Goal: Entertainment & Leisure: Browse casually

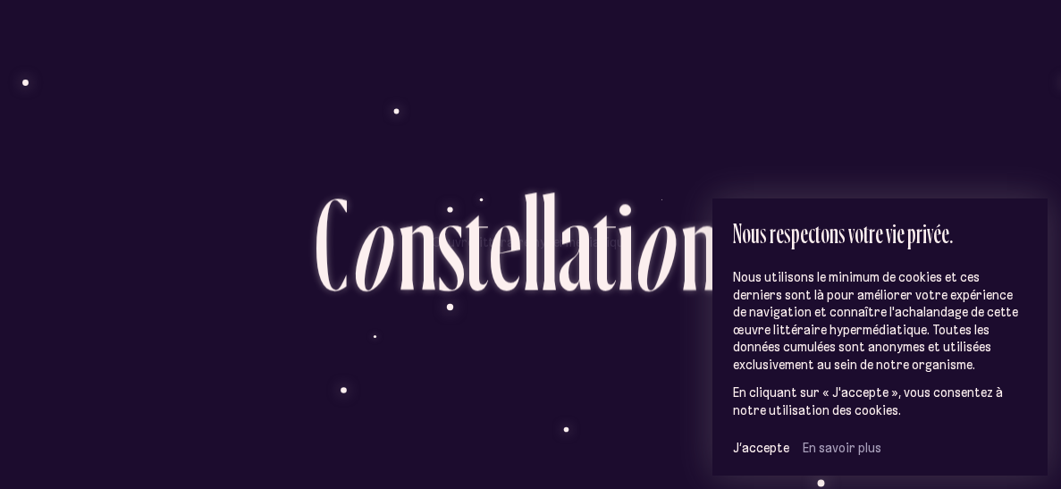
click at [882, 120] on div "Oeuvre littéraire hypermédiatique C o n s t e l l a t i o n s D é m a r r e r l…" at bounding box center [530, 341] width 1061 height 489
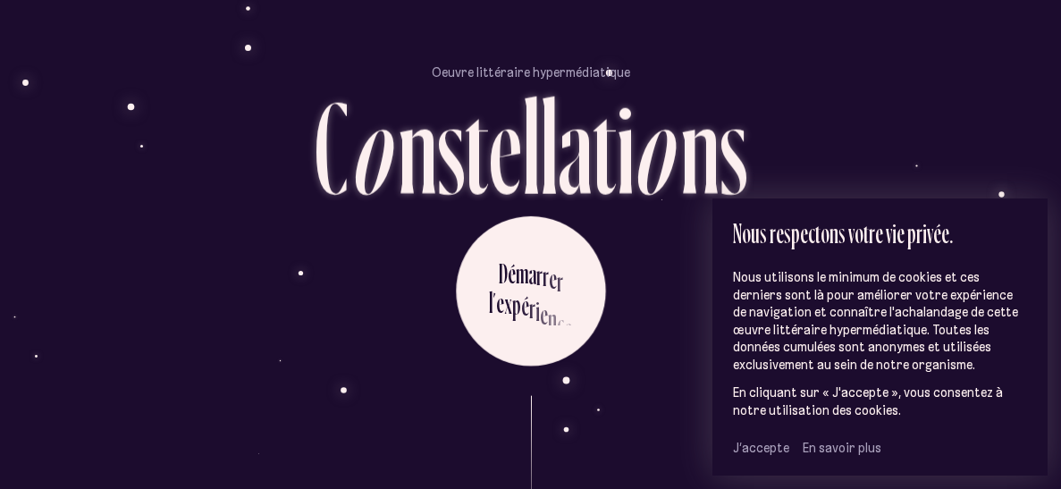
click at [759, 443] on span "J’accepte" at bounding box center [761, 448] width 56 height 16
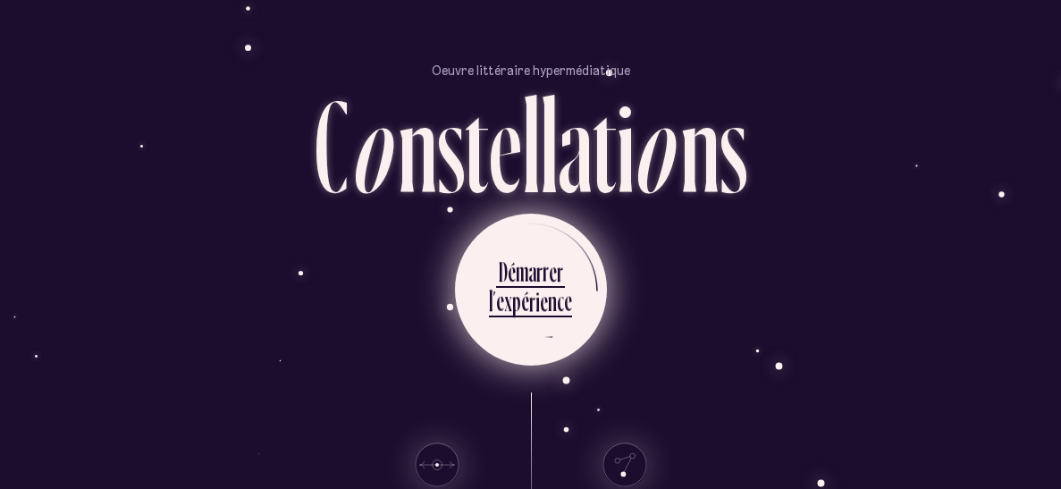
click at [516, 283] on div "p" at bounding box center [516, 300] width 9 height 35
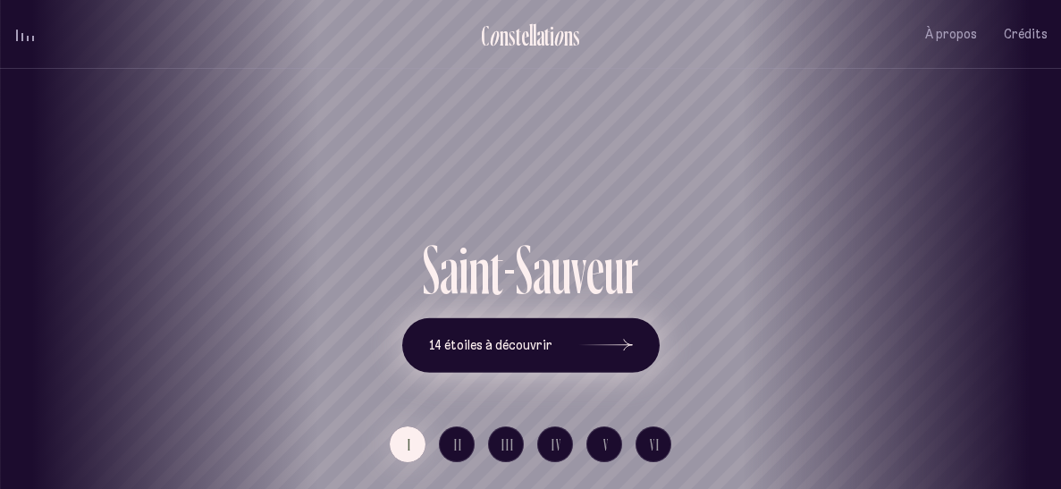
click at [626, 351] on icon at bounding box center [606, 345] width 54 height 134
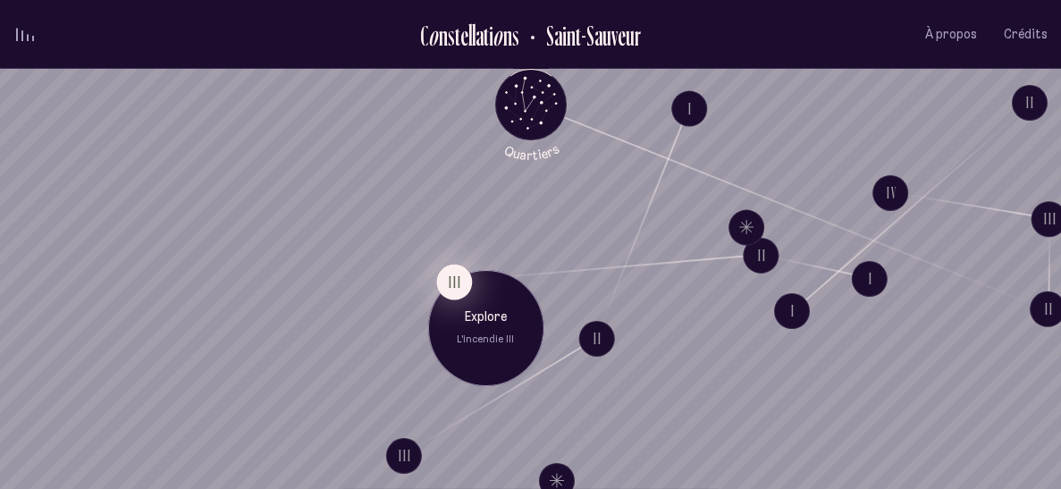
click at [454, 278] on button "III" at bounding box center [454, 282] width 36 height 36
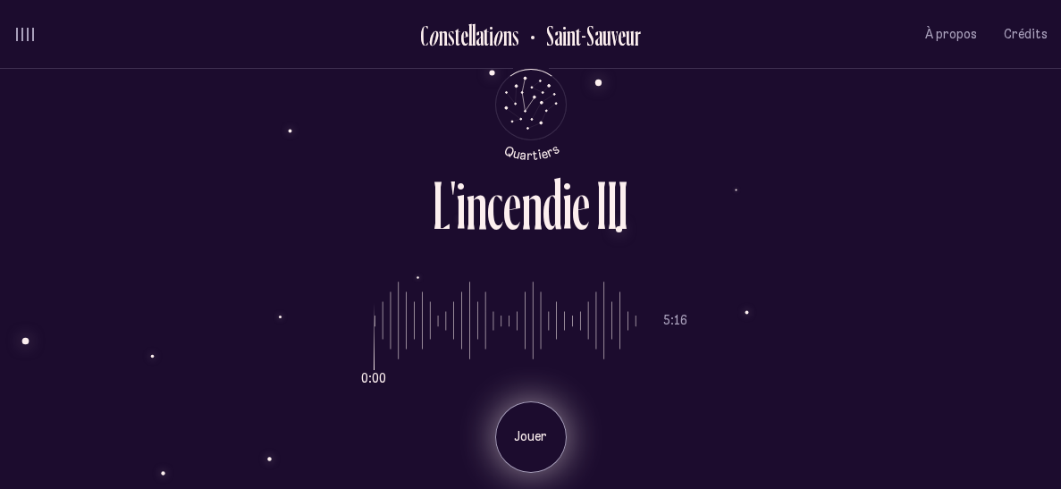
click at [539, 431] on p "Jouer" at bounding box center [531, 437] width 45 height 18
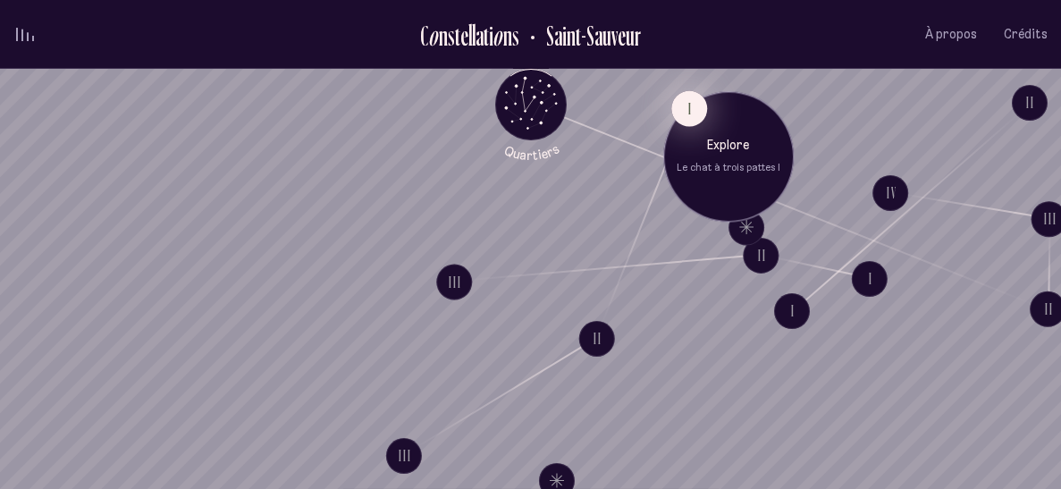
click at [686, 107] on button "I" at bounding box center [689, 108] width 36 height 36
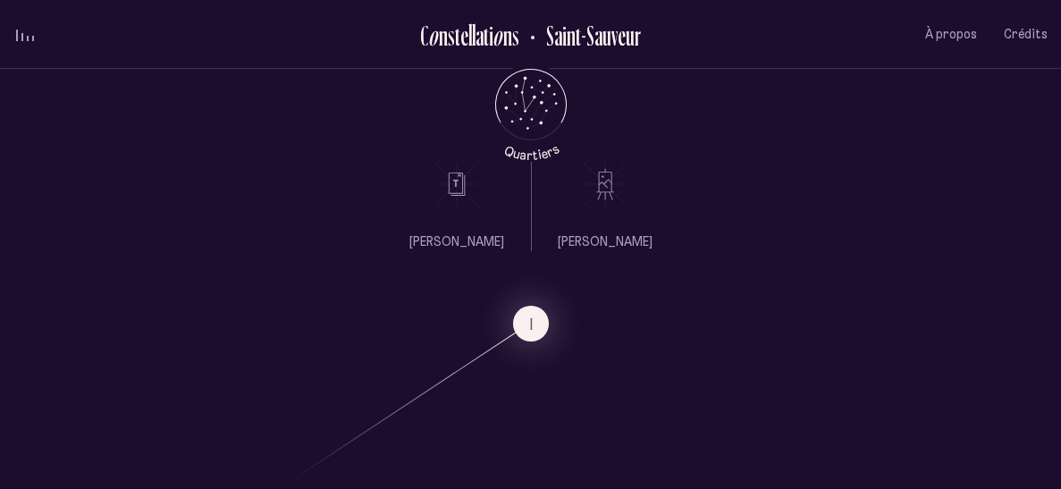
scroll to position [693, 0]
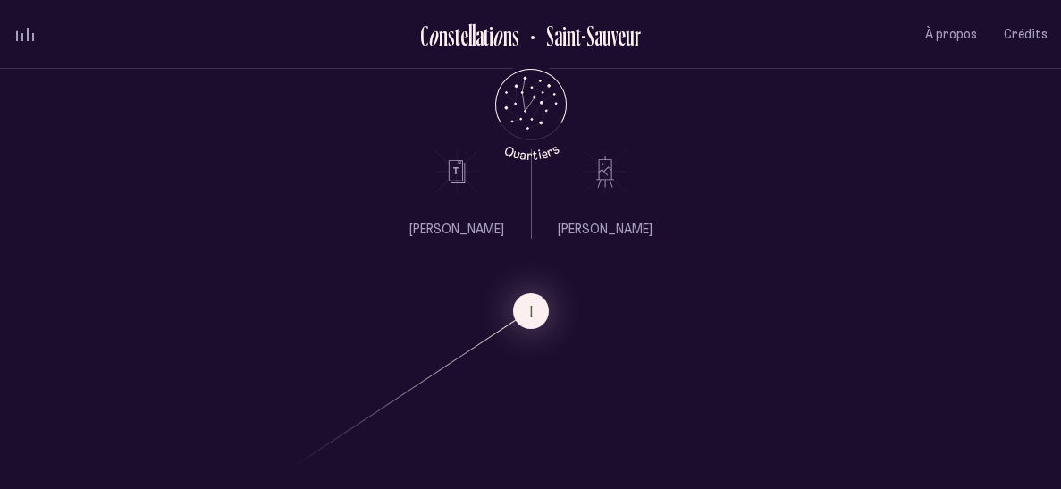
click at [603, 173] on icon at bounding box center [605, 171] width 45 height 45
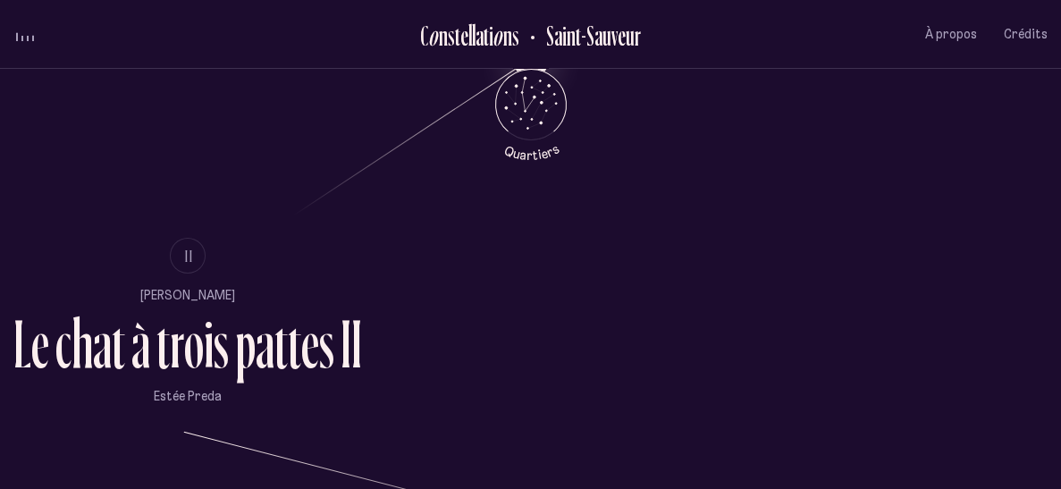
scroll to position [942, 0]
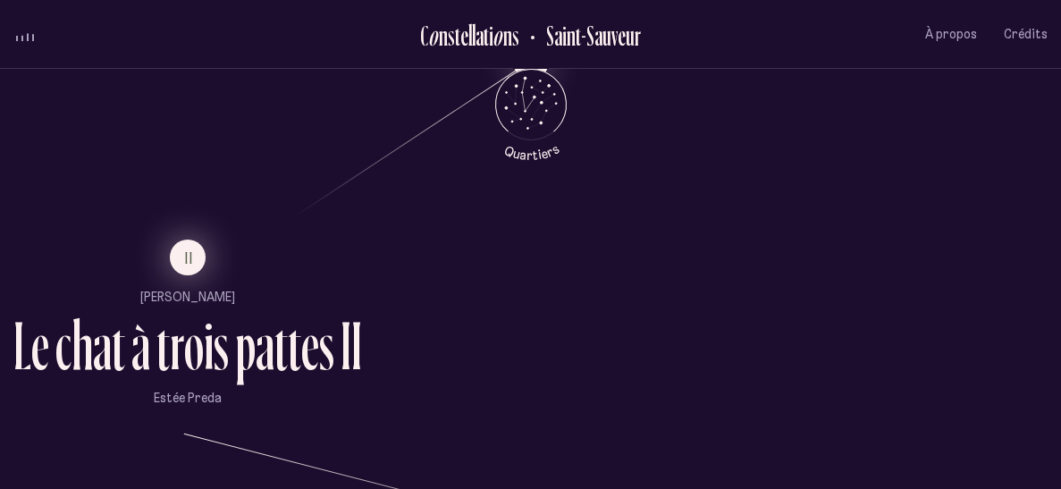
click at [179, 258] on button "II" at bounding box center [188, 258] width 36 height 36
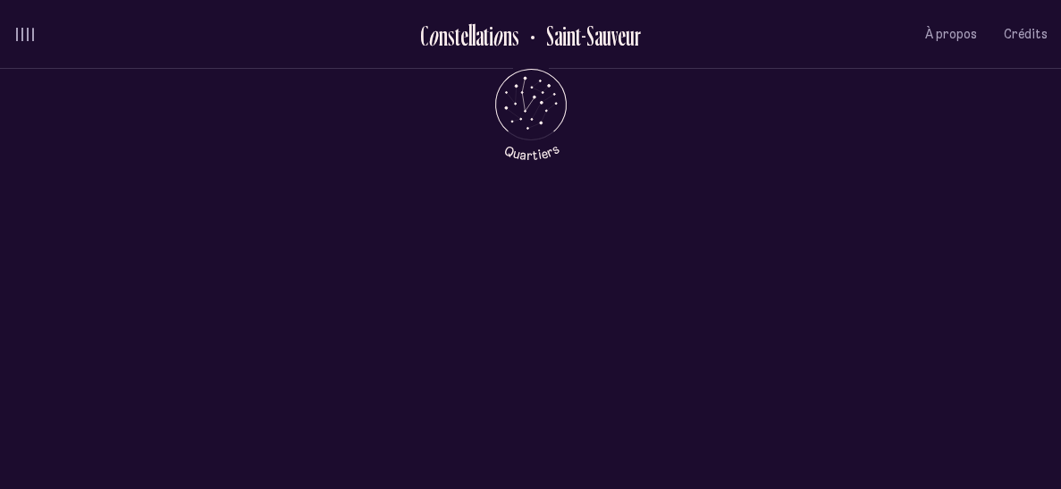
scroll to position [0, 0]
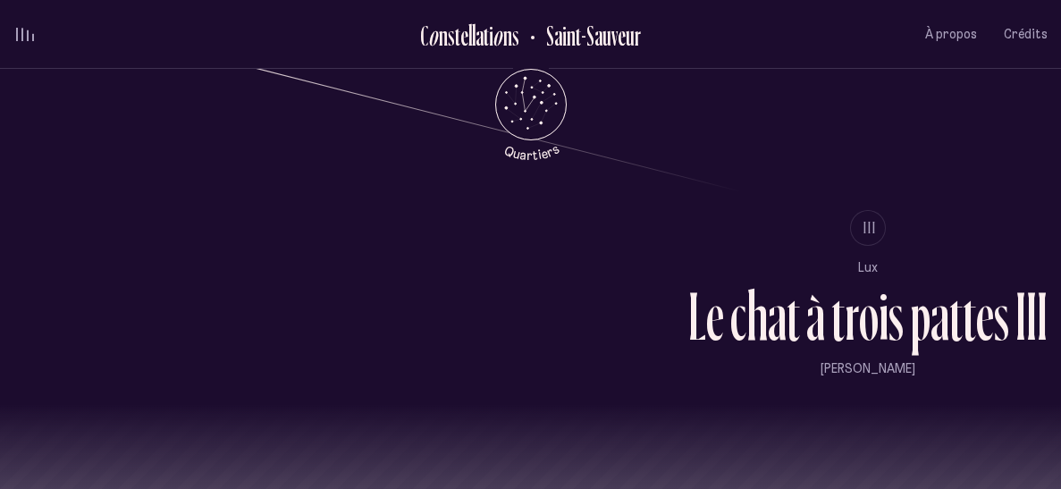
scroll to position [1325, 0]
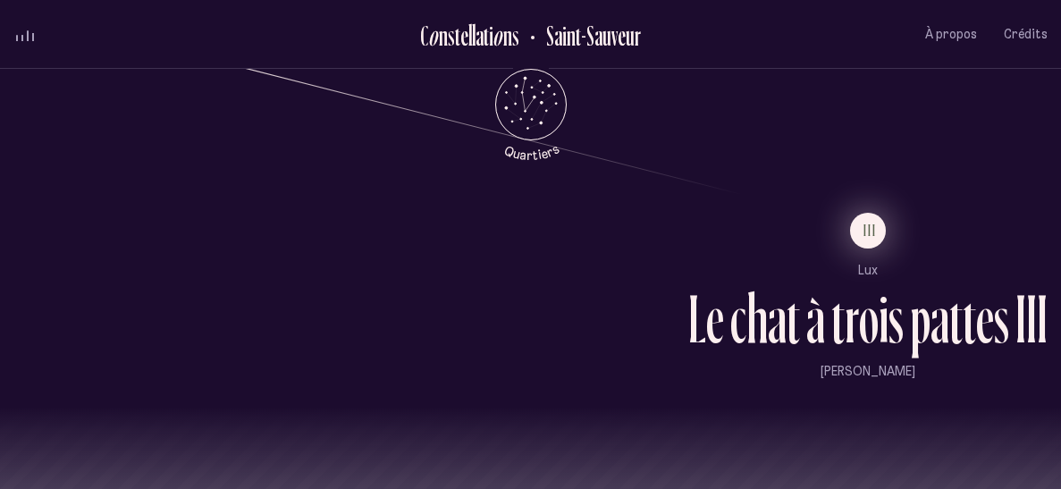
click at [873, 228] on span "III" at bounding box center [870, 230] width 13 height 15
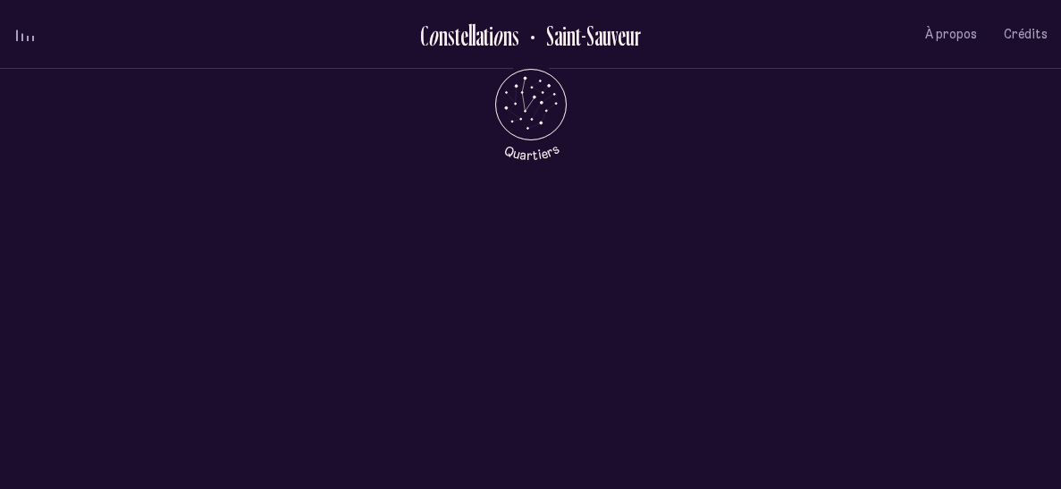
scroll to position [0, 0]
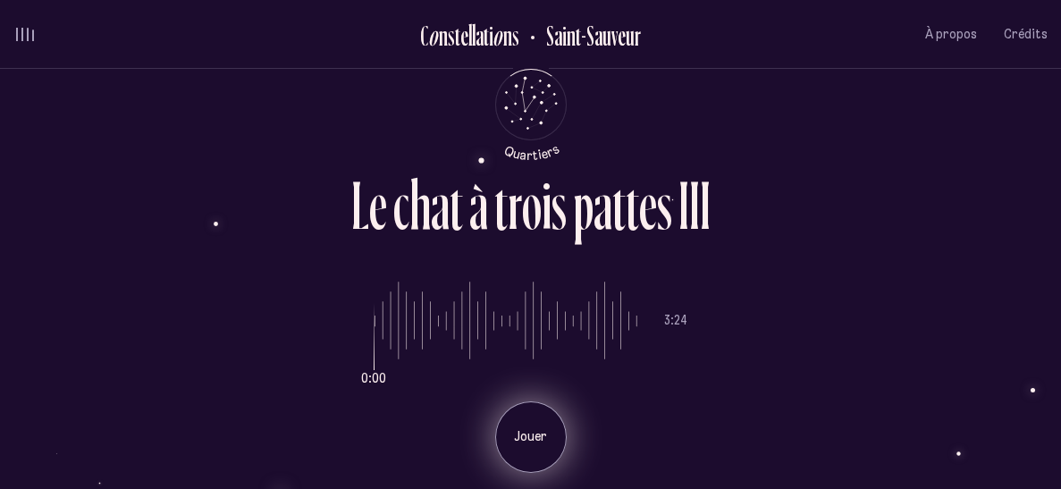
click at [519, 436] on p "Jouer" at bounding box center [531, 437] width 45 height 18
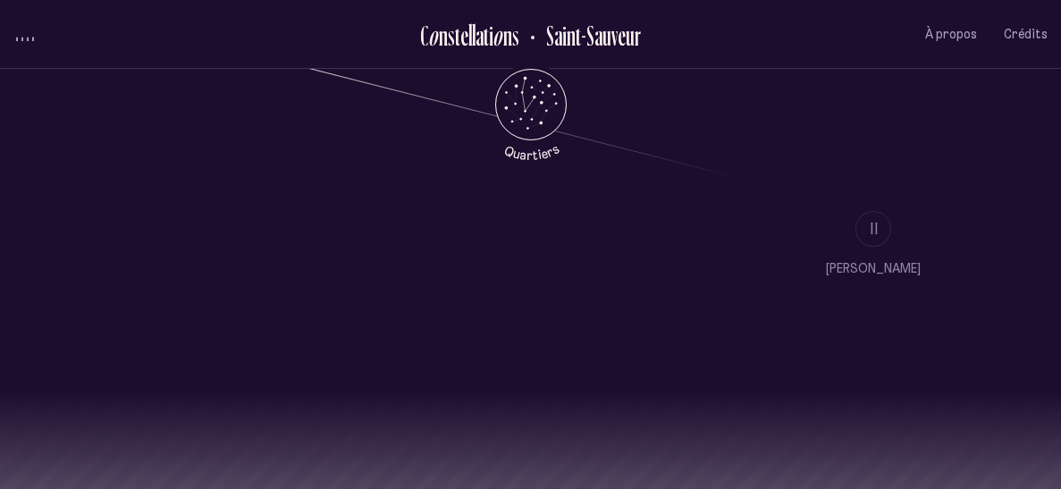
scroll to position [1394, 0]
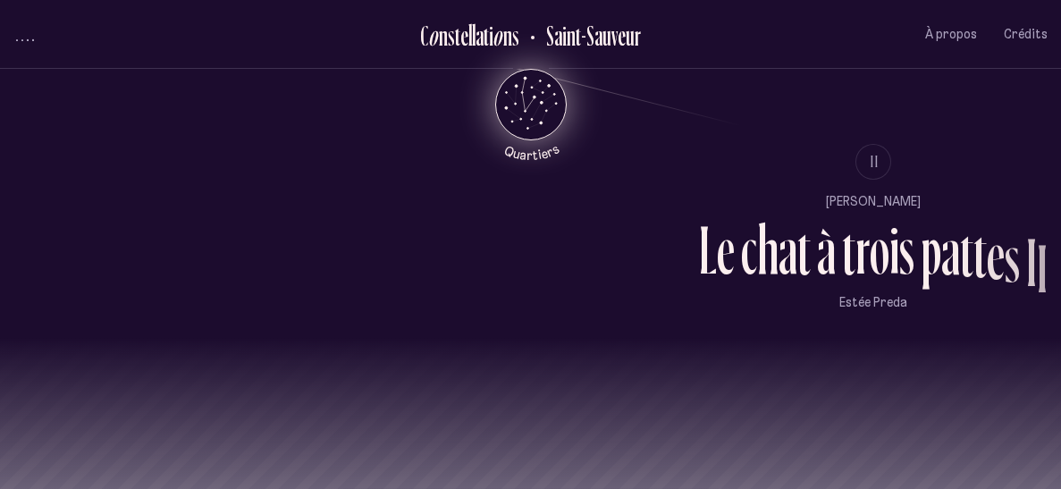
click at [530, 92] on icon "Retour au menu principal" at bounding box center [531, 103] width 54 height 54
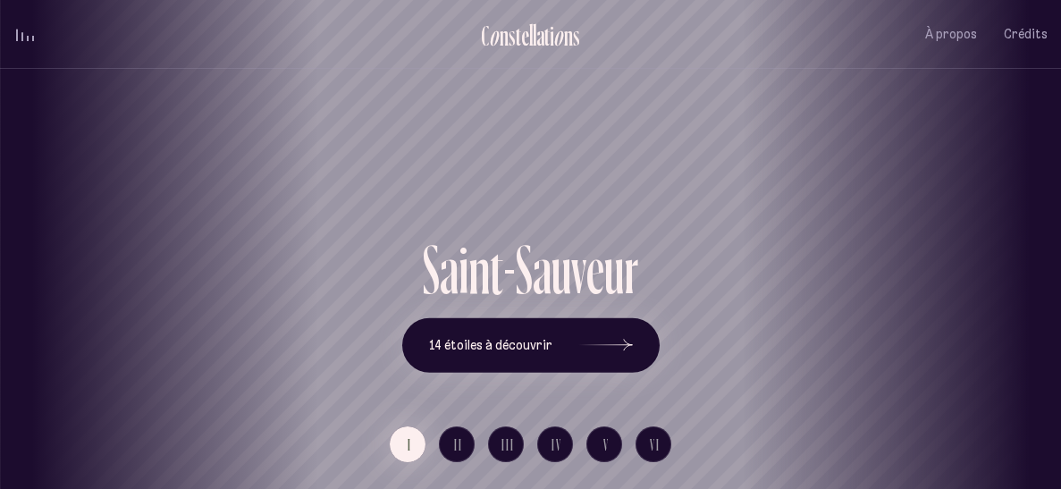
click at [453, 443] on div "[GEOGRAPHIC_DATA] [GEOGRAPHIC_DATA] [GEOGRAPHIC_DATA][PERSON_NAME][GEOGRAPHIC_D…" at bounding box center [530, 244] width 1061 height 489
click at [635, 347] on button "14 étoiles à découvrir" at bounding box center [531, 344] width 258 height 55
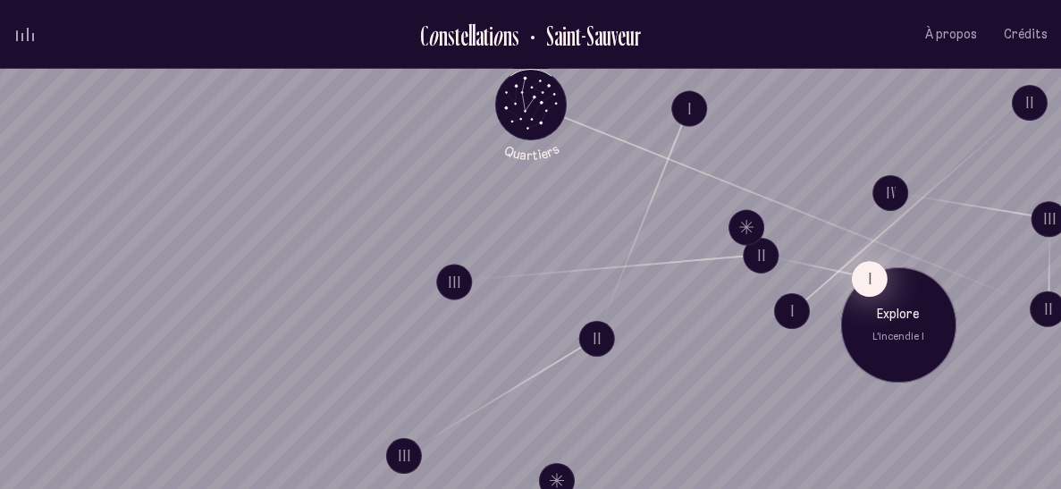
click at [874, 274] on button "I" at bounding box center [869, 279] width 36 height 36
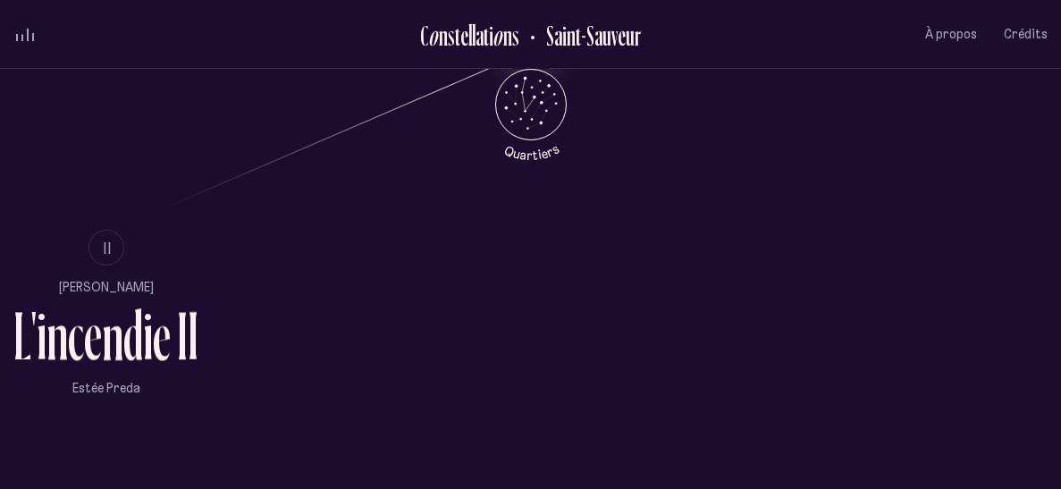
scroll to position [961, 0]
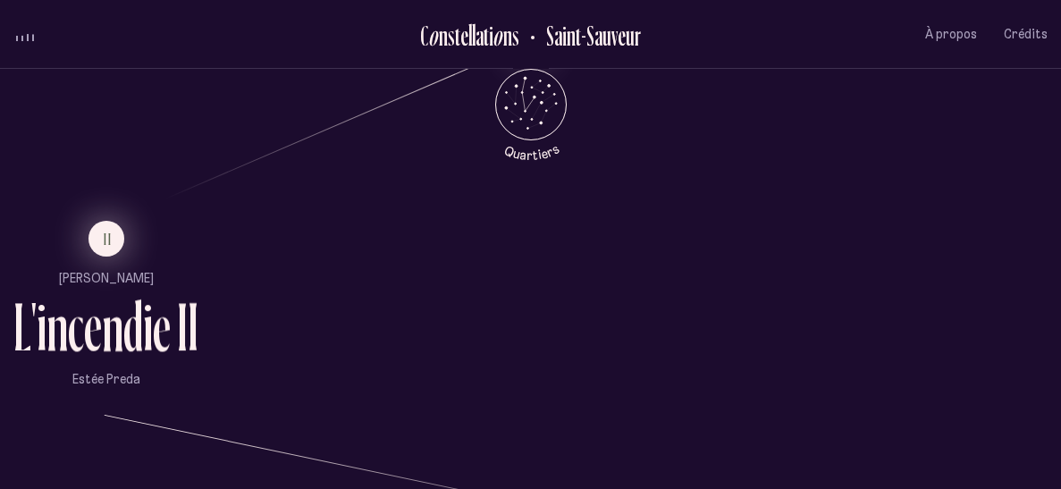
click at [95, 248] on button "II" at bounding box center [107, 239] width 36 height 36
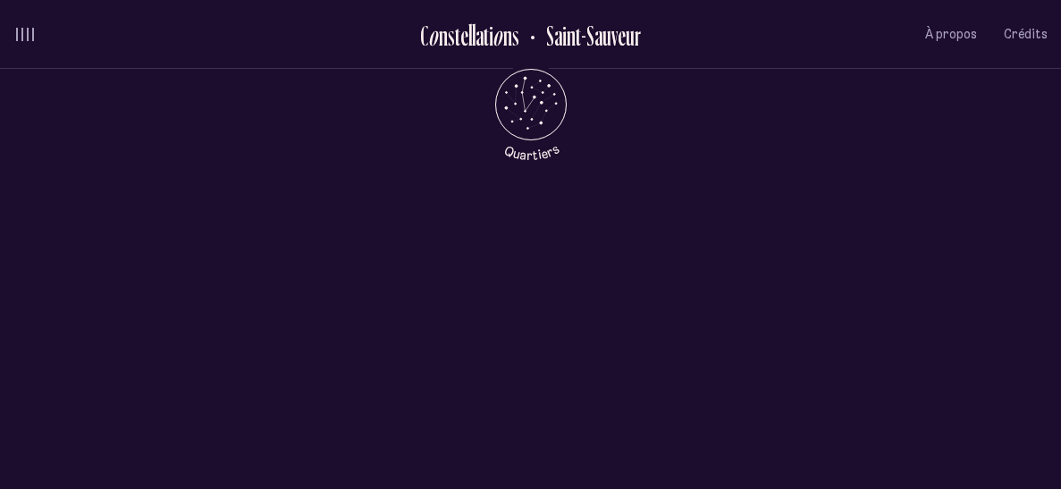
scroll to position [0, 0]
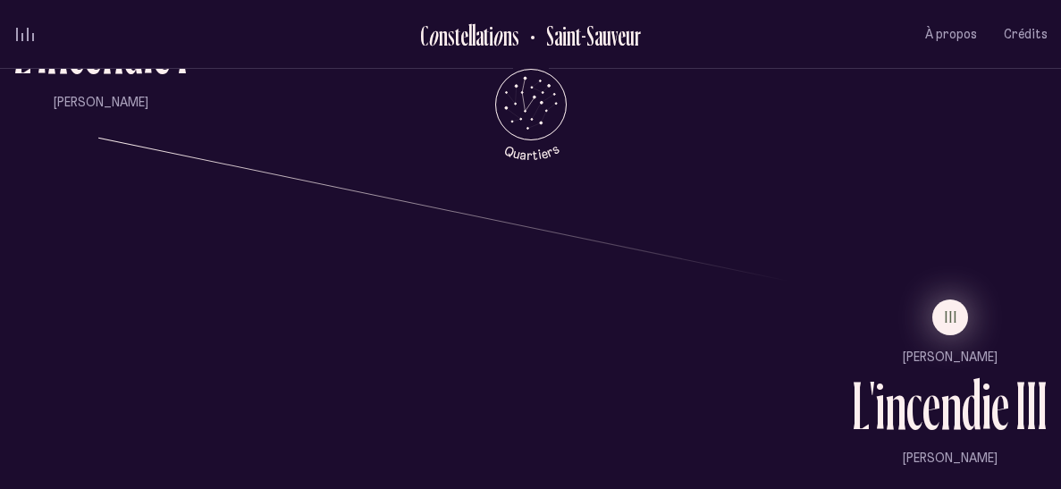
click at [954, 309] on span "III" at bounding box center [951, 316] width 13 height 15
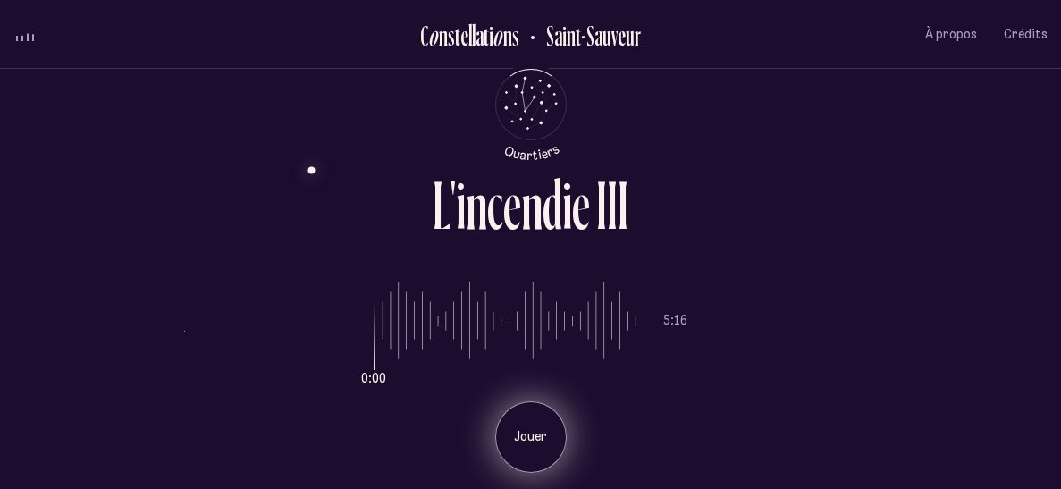
click at [526, 425] on div "Jouer" at bounding box center [531, 437] width 72 height 72
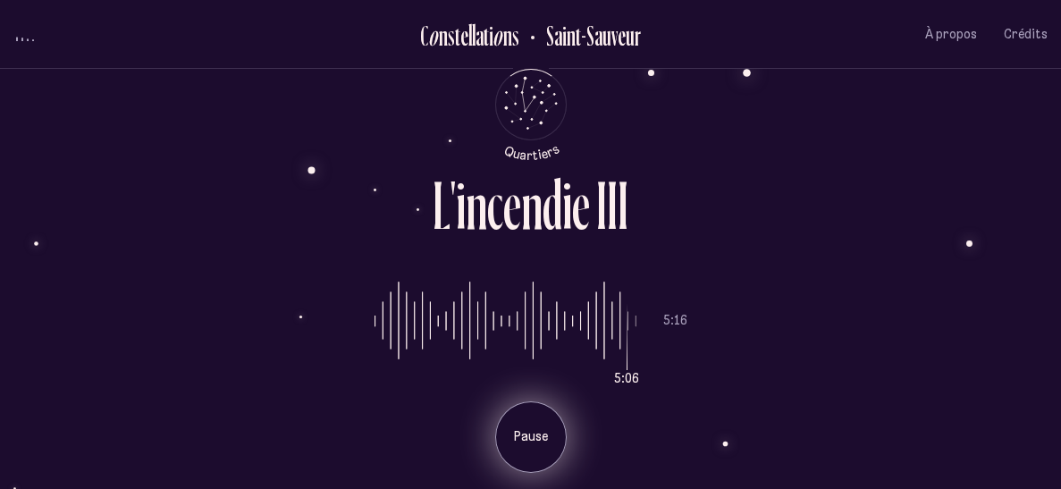
click at [507, 432] on div "Pause" at bounding box center [531, 437] width 72 height 72
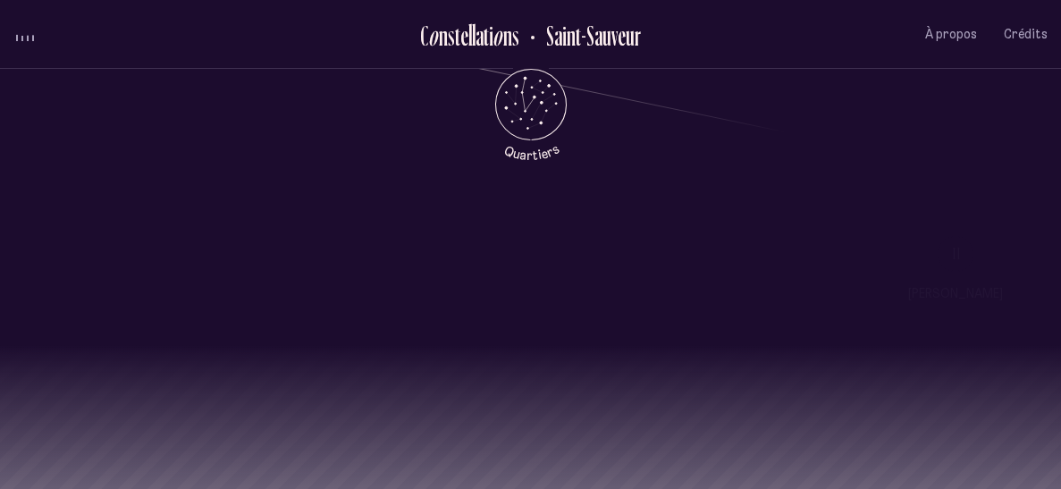
scroll to position [1487, 0]
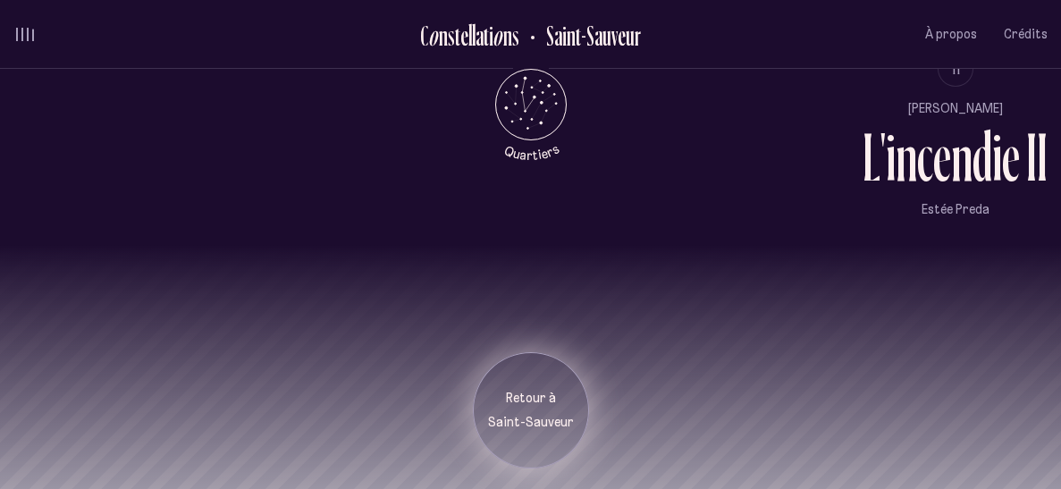
click at [538, 428] on p "Saint-Sauveur" at bounding box center [530, 423] width 89 height 18
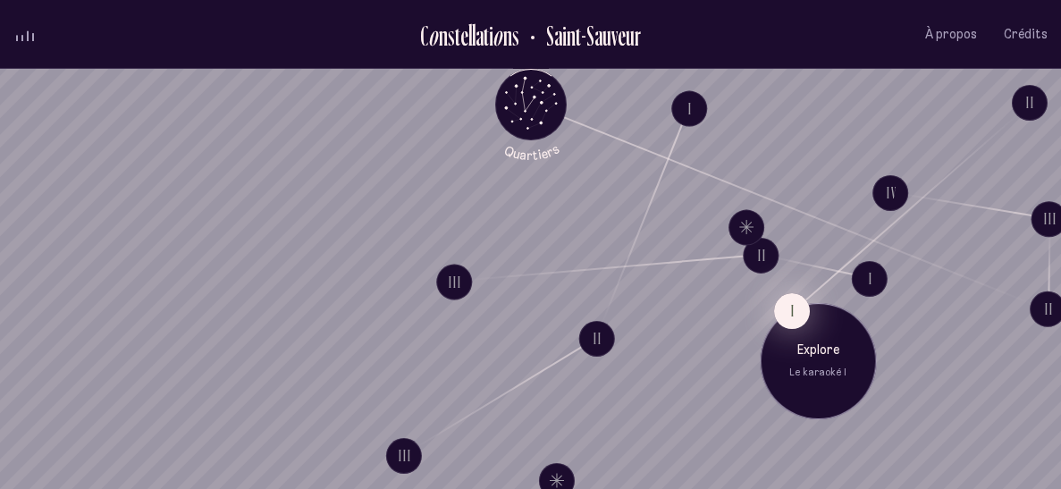
click at [801, 298] on button "I" at bounding box center [792, 311] width 36 height 36
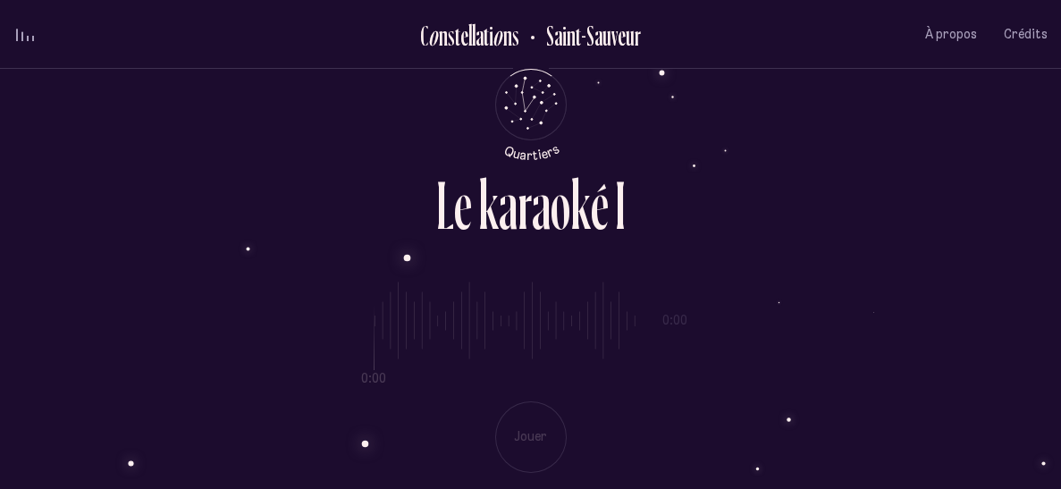
click at [536, 450] on div "0:00 0:00 Jouer" at bounding box center [530, 363] width 1035 height 219
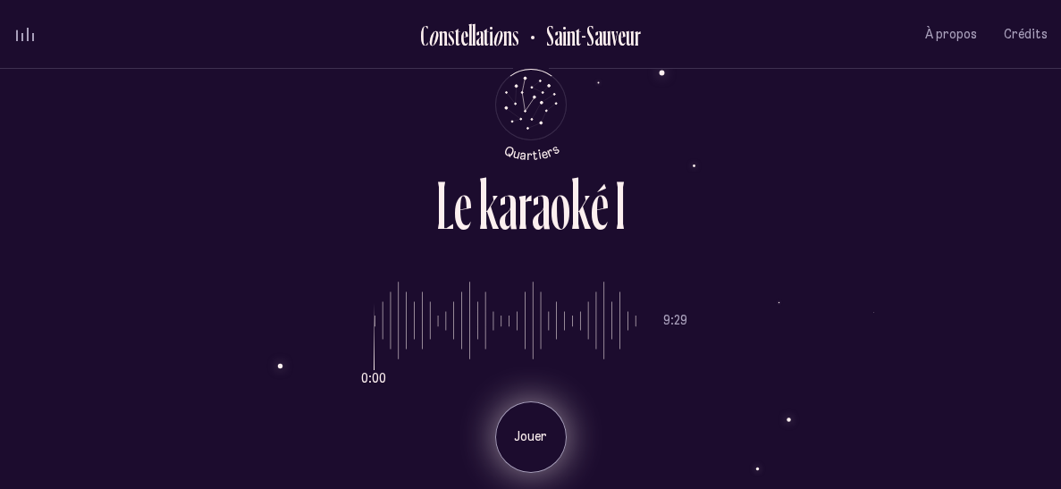
click at [524, 423] on div "Jouer" at bounding box center [531, 437] width 72 height 72
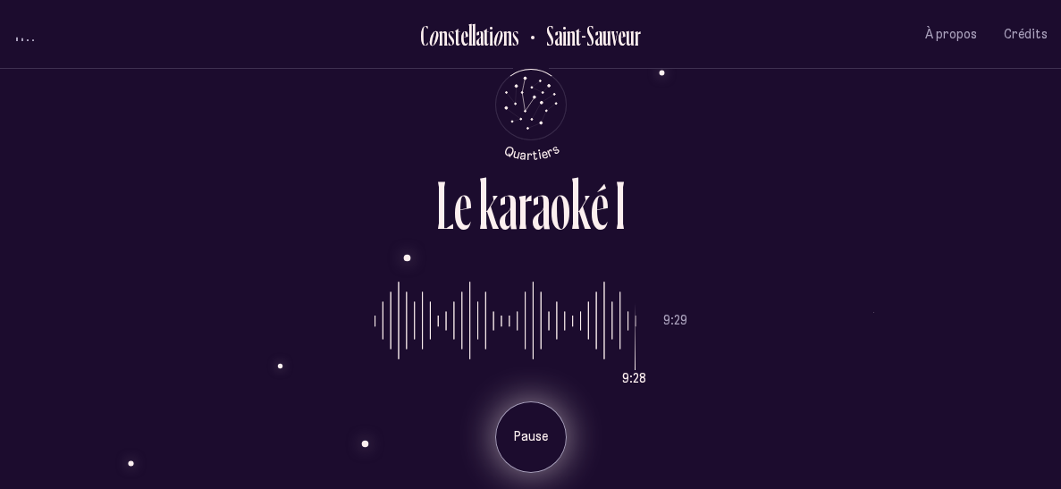
click at [557, 426] on div "Pause" at bounding box center [531, 437] width 72 height 72
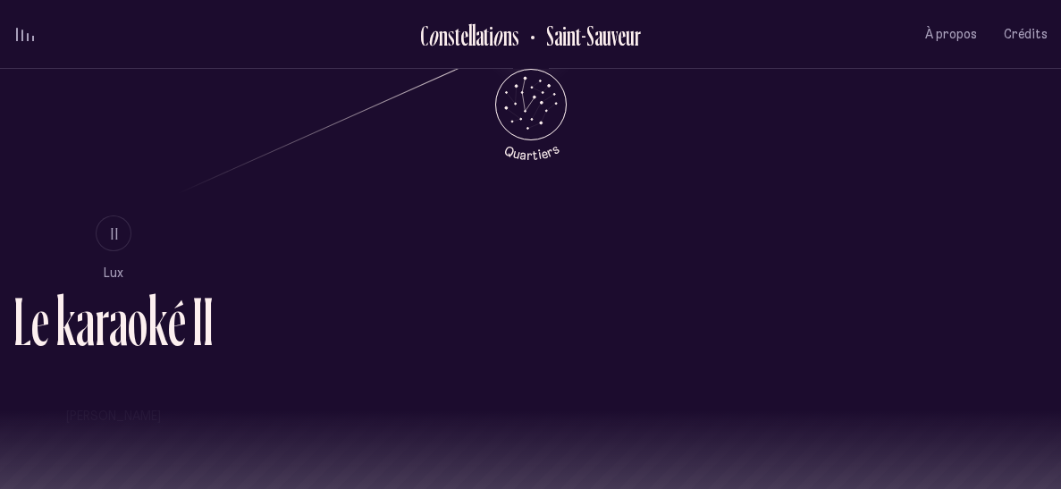
scroll to position [968, 0]
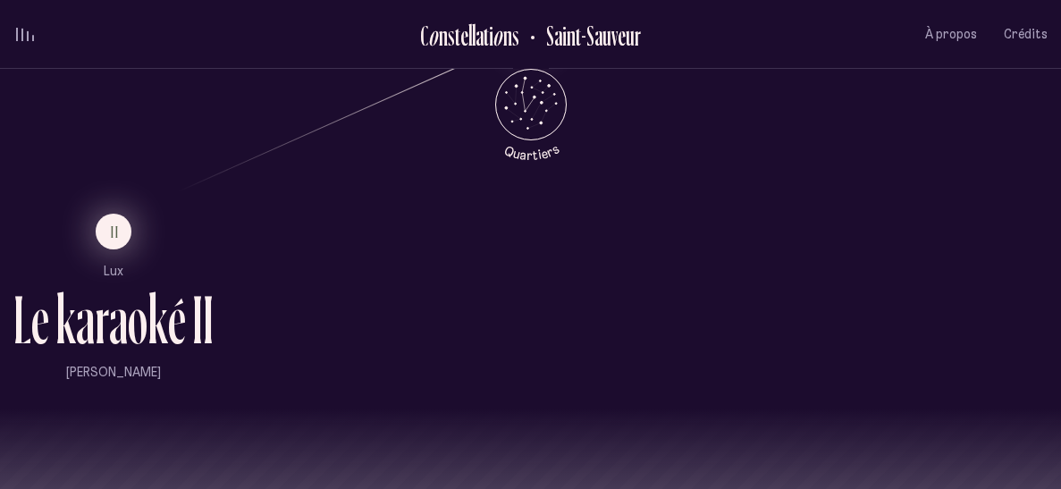
click at [104, 234] on button "II" at bounding box center [114, 232] width 36 height 36
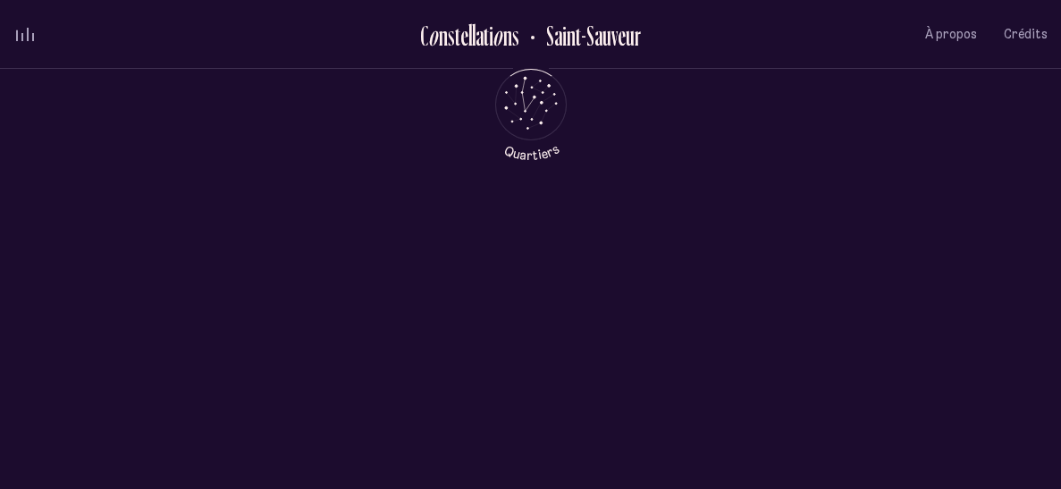
scroll to position [0, 0]
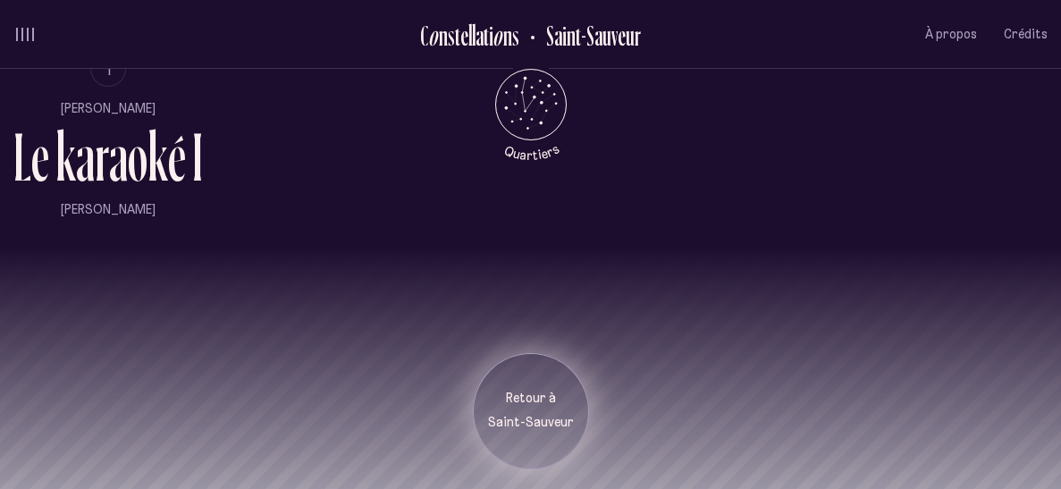
click at [542, 398] on p "Retour à" at bounding box center [530, 399] width 89 height 18
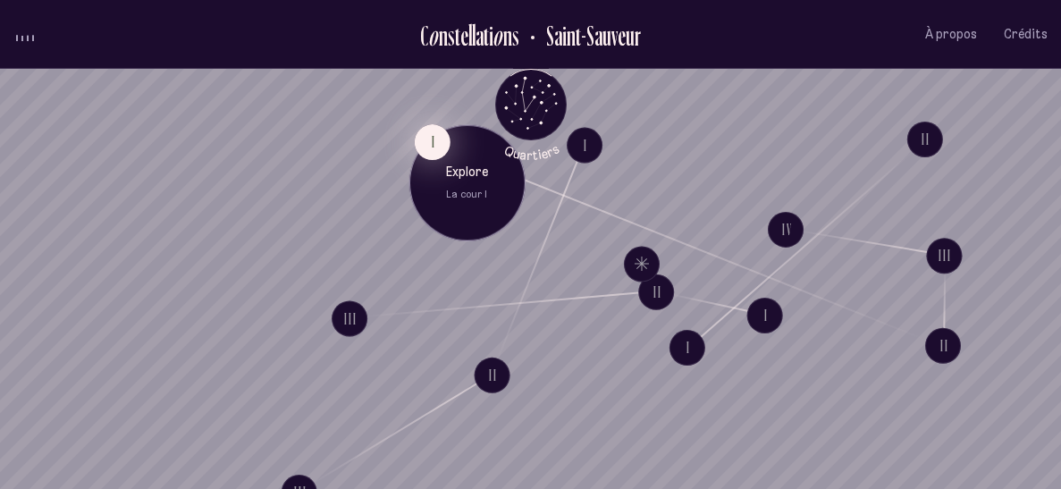
click at [424, 147] on button "I" at bounding box center [432, 142] width 36 height 36
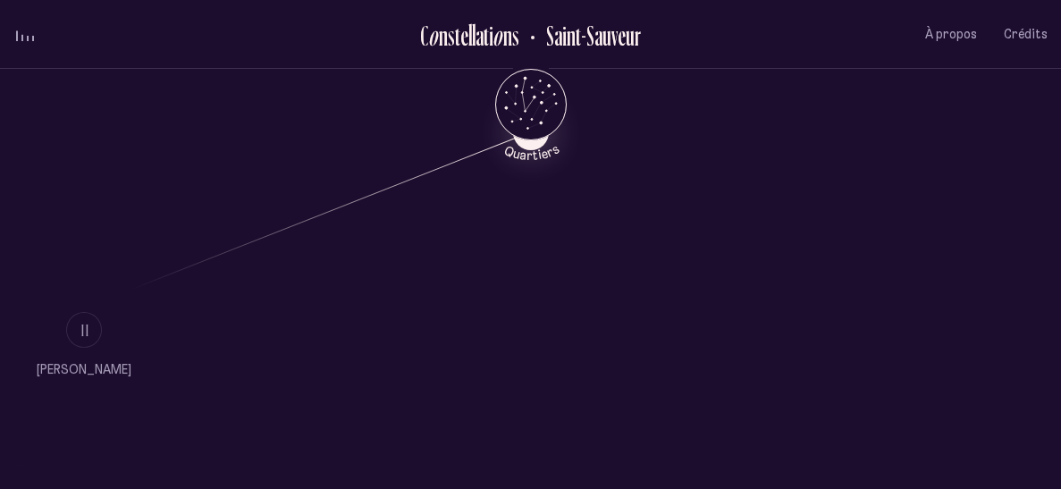
scroll to position [895, 0]
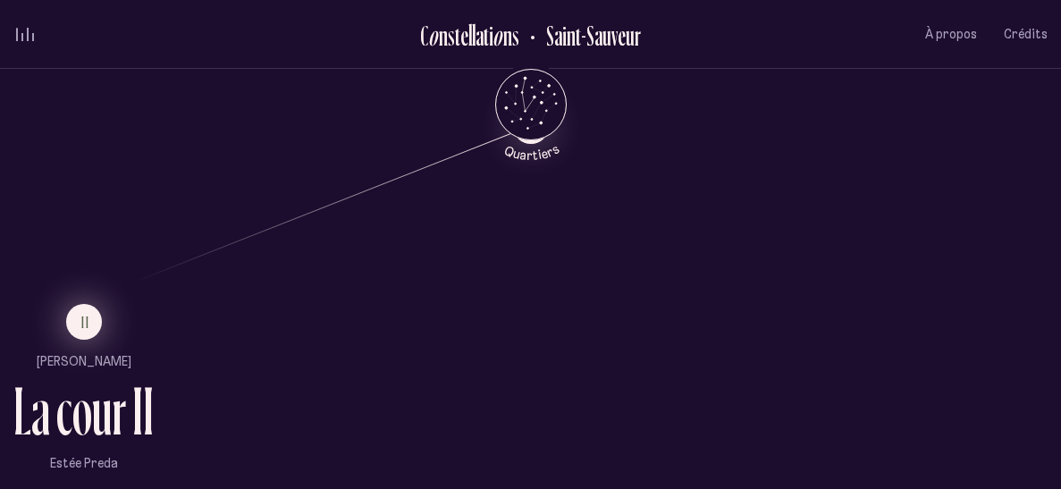
click at [80, 304] on button "II" at bounding box center [84, 322] width 36 height 36
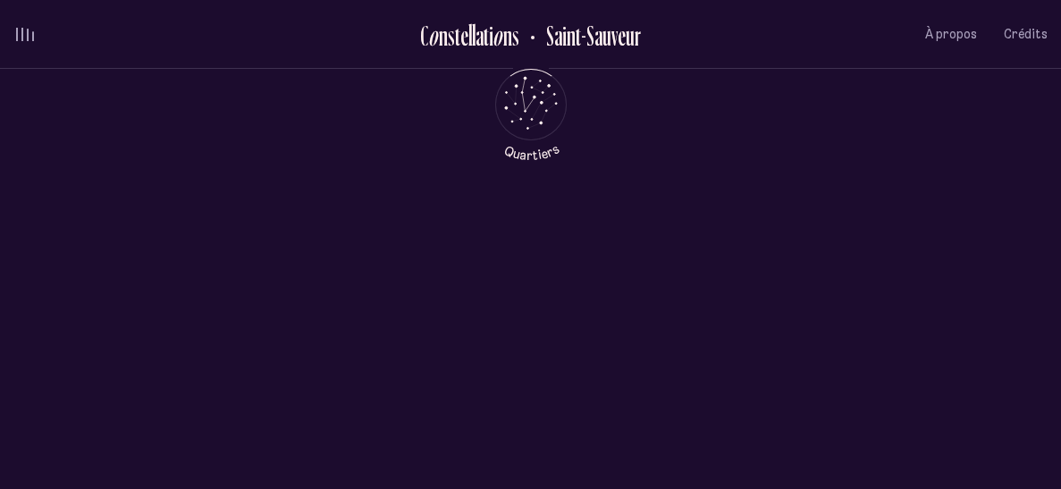
scroll to position [0, 0]
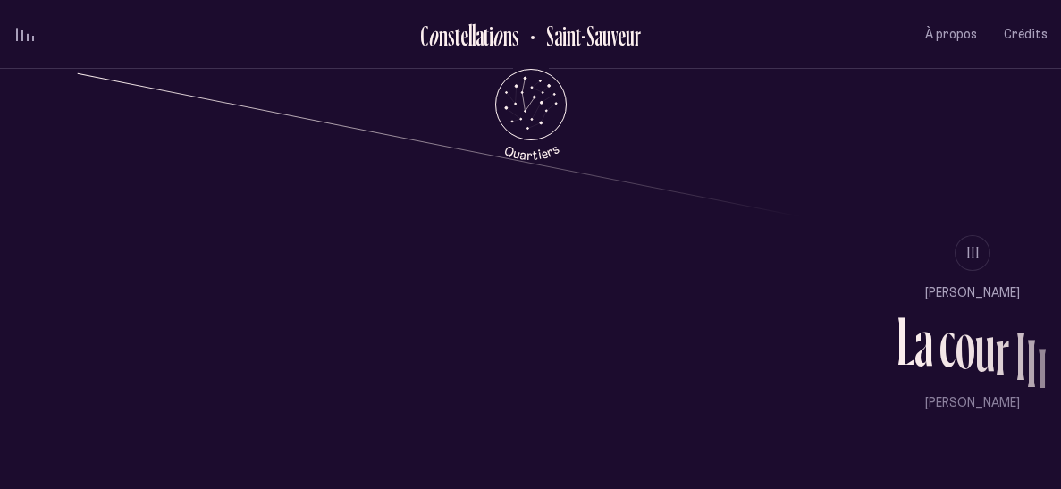
scroll to position [1304, 0]
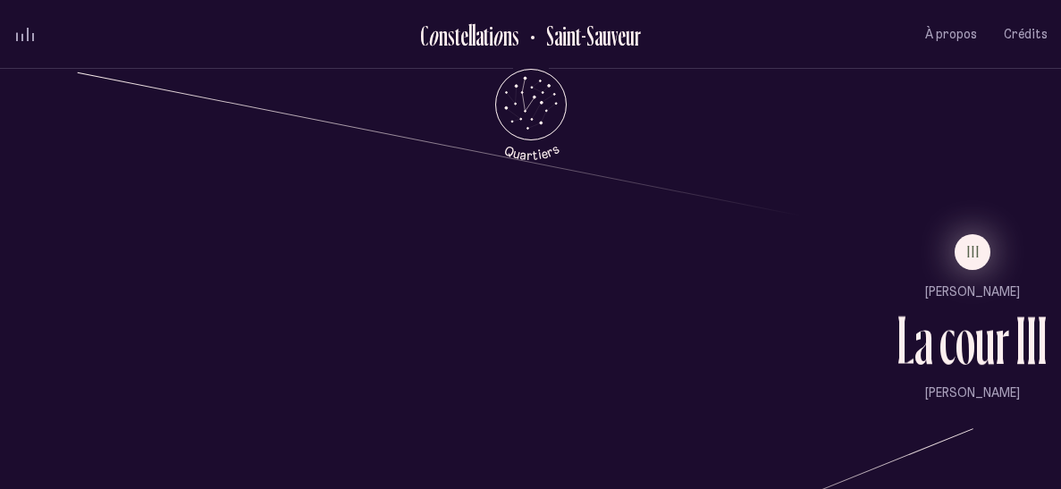
click at [967, 254] on button "III" at bounding box center [973, 252] width 36 height 36
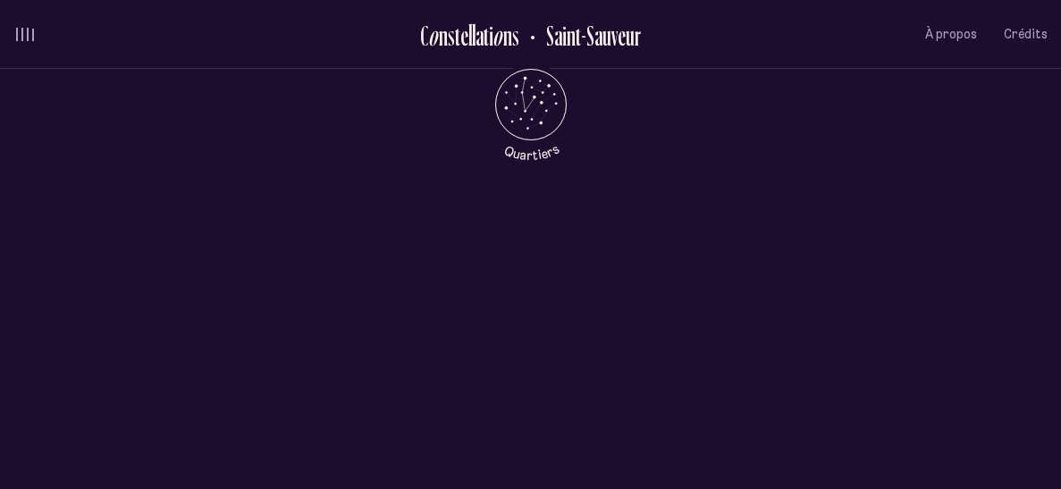
scroll to position [0, 0]
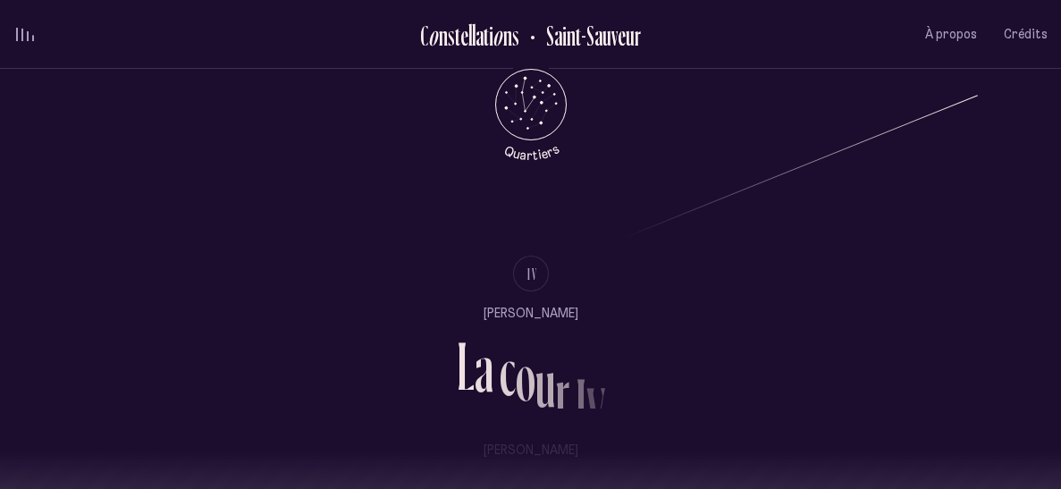
scroll to position [1639, 0]
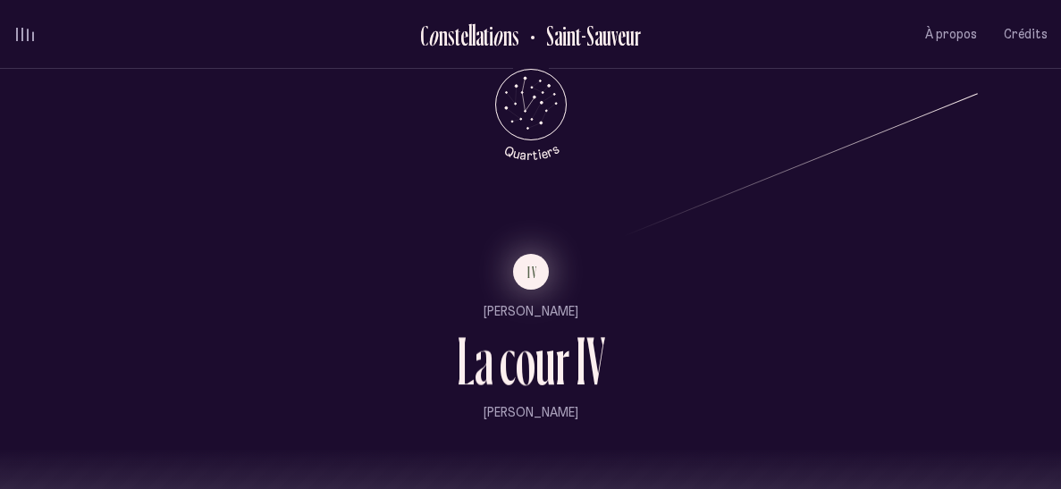
click at [545, 274] on button "IV" at bounding box center [531, 272] width 36 height 36
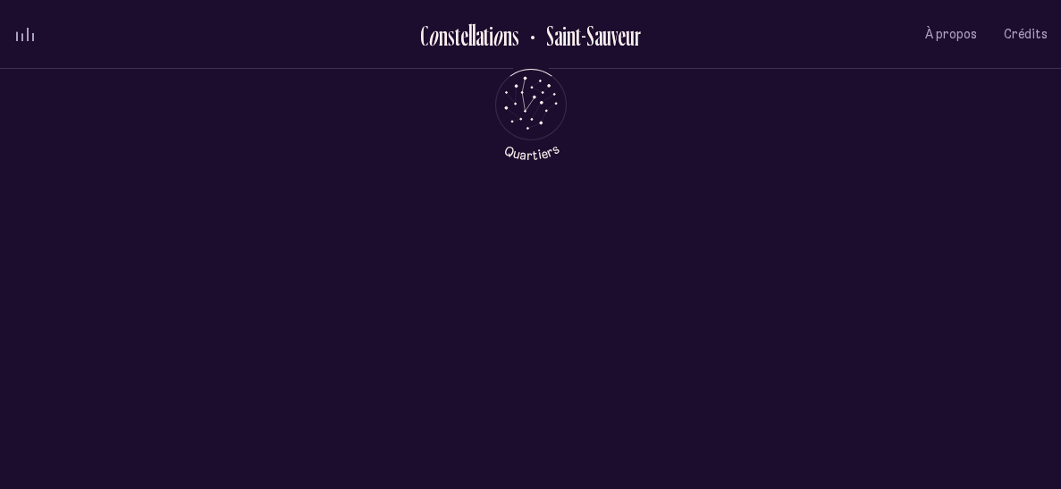
scroll to position [0, 0]
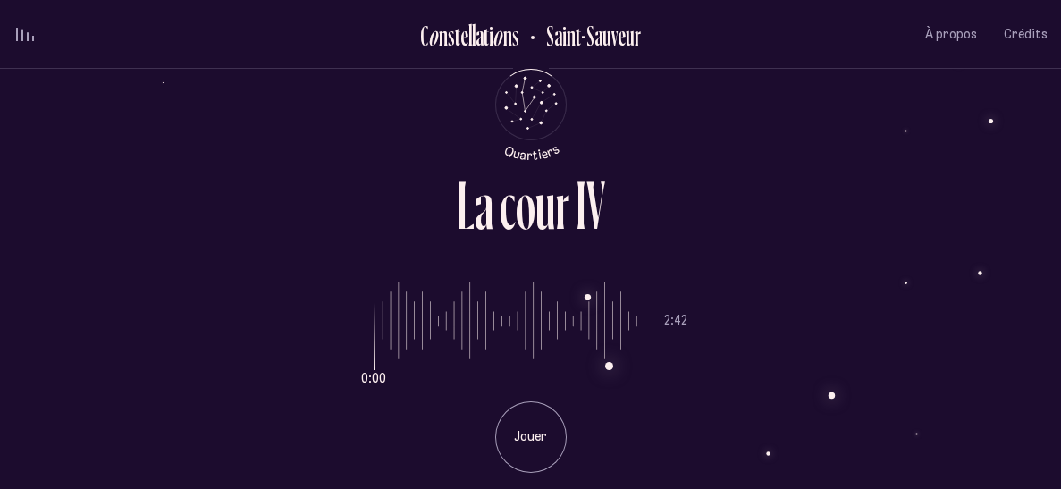
click at [532, 428] on p "Jouer" at bounding box center [531, 437] width 45 height 18
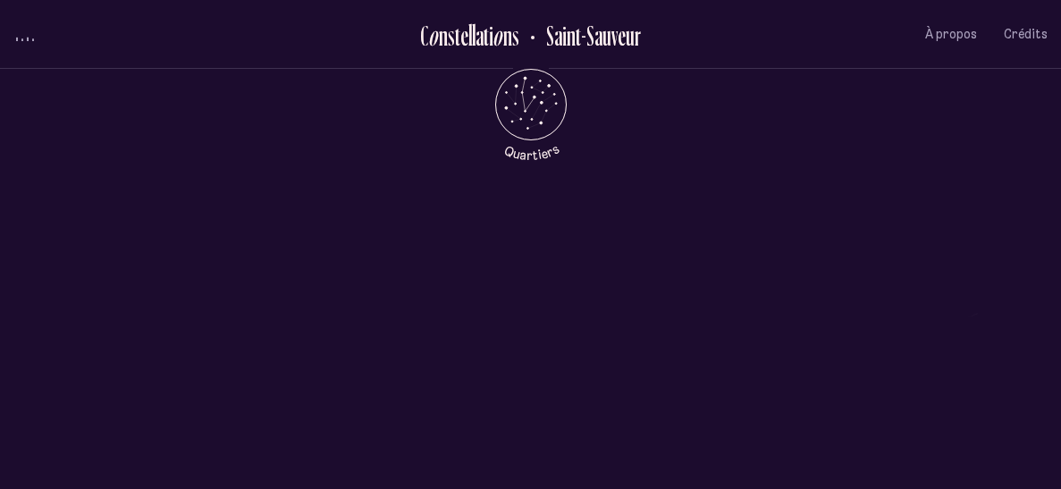
scroll to position [1842, 0]
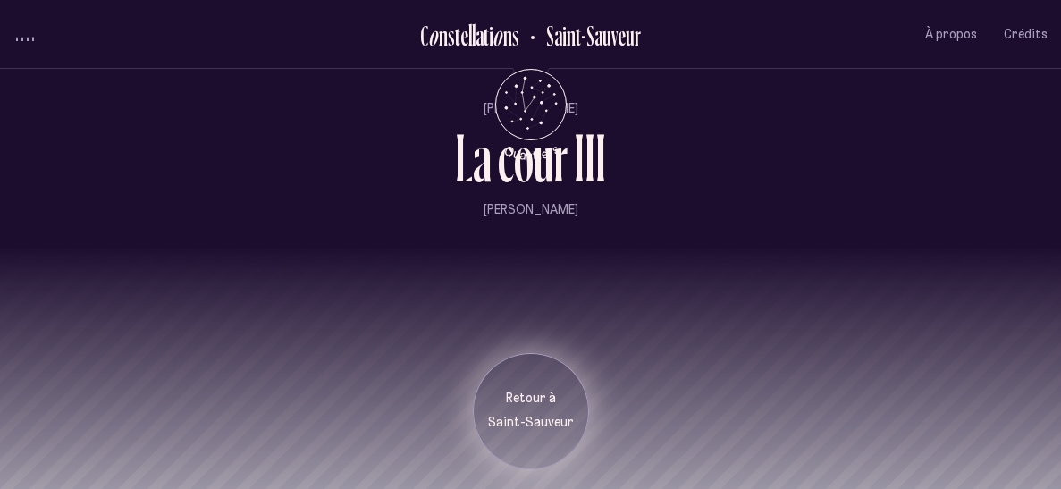
click at [562, 408] on div "Retour à [GEOGRAPHIC_DATA]" at bounding box center [530, 411] width 89 height 42
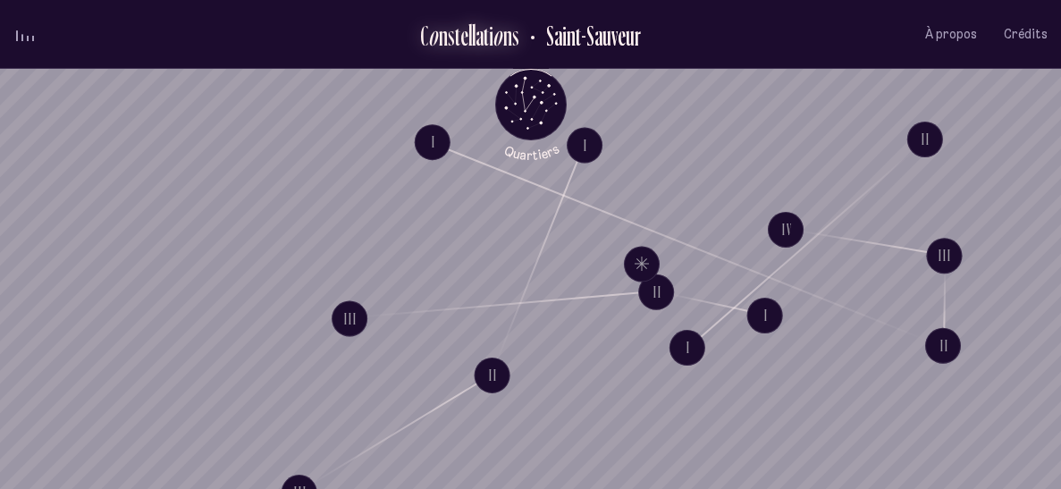
click at [501, 36] on div "o" at bounding box center [498, 36] width 11 height 30
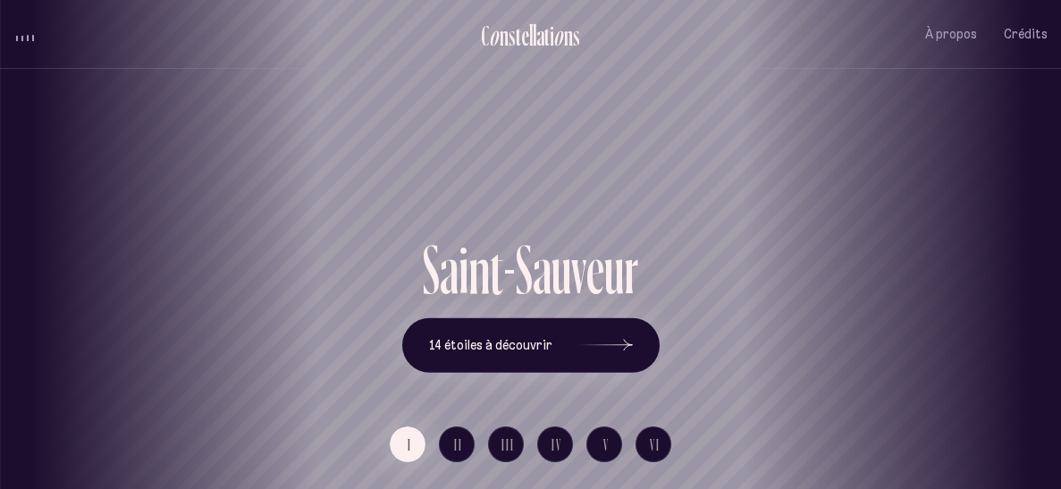
click at [444, 444] on div "[GEOGRAPHIC_DATA] [GEOGRAPHIC_DATA] [GEOGRAPHIC_DATA][PERSON_NAME][GEOGRAPHIC_D…" at bounding box center [530, 244] width 1061 height 489
click at [454, 444] on span "II" at bounding box center [458, 444] width 9 height 15
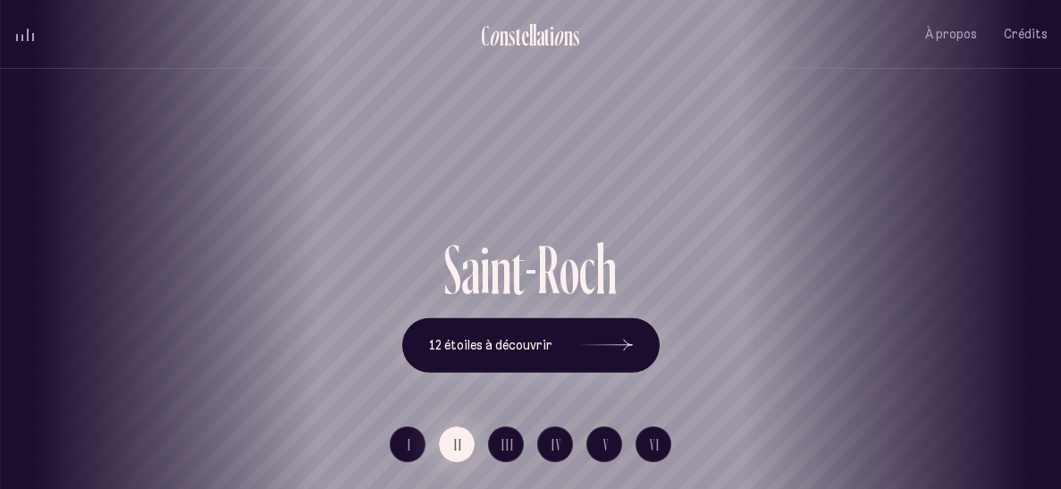
click at [454, 444] on span "II" at bounding box center [458, 444] width 9 height 15
click at [502, 446] on span "III" at bounding box center [508, 444] width 13 height 15
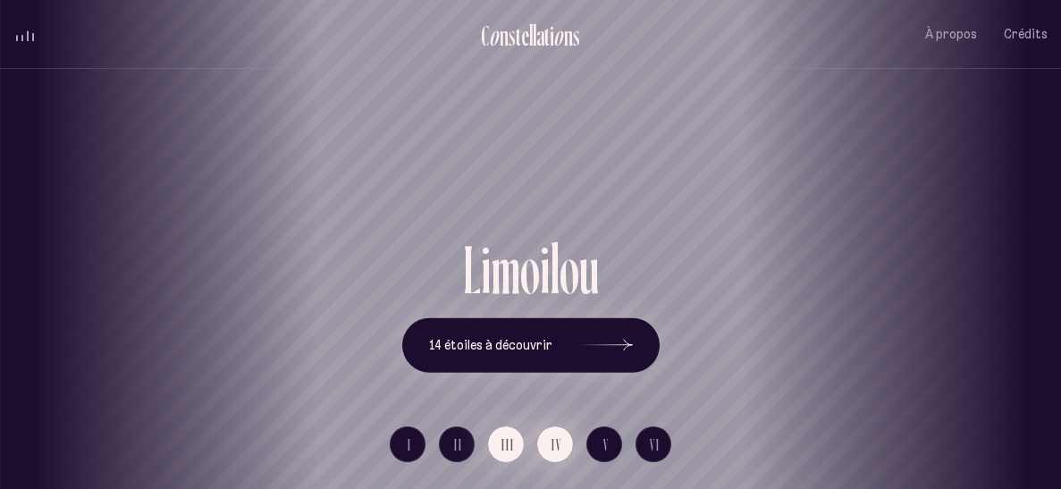
click at [559, 444] on span "IV" at bounding box center [557, 444] width 11 height 15
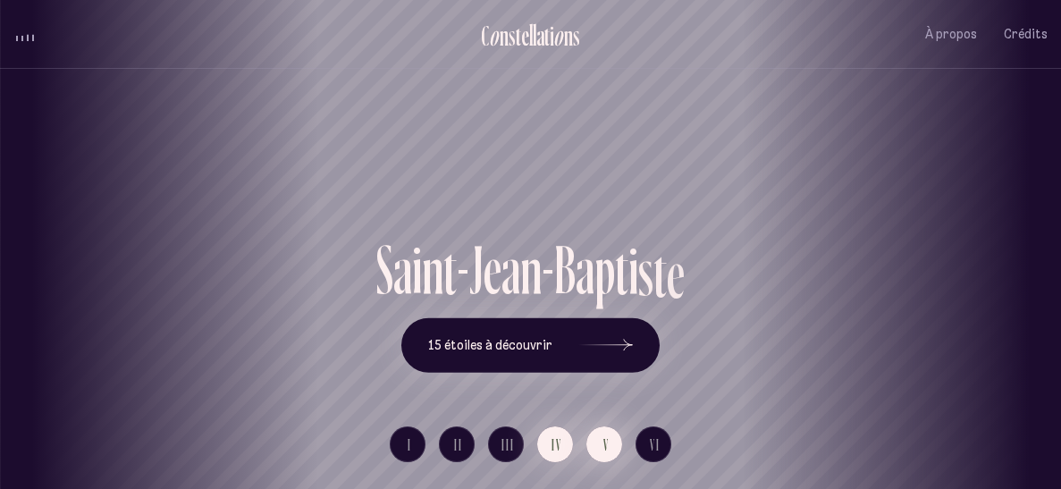
click at [604, 445] on span "V" at bounding box center [607, 444] width 6 height 15
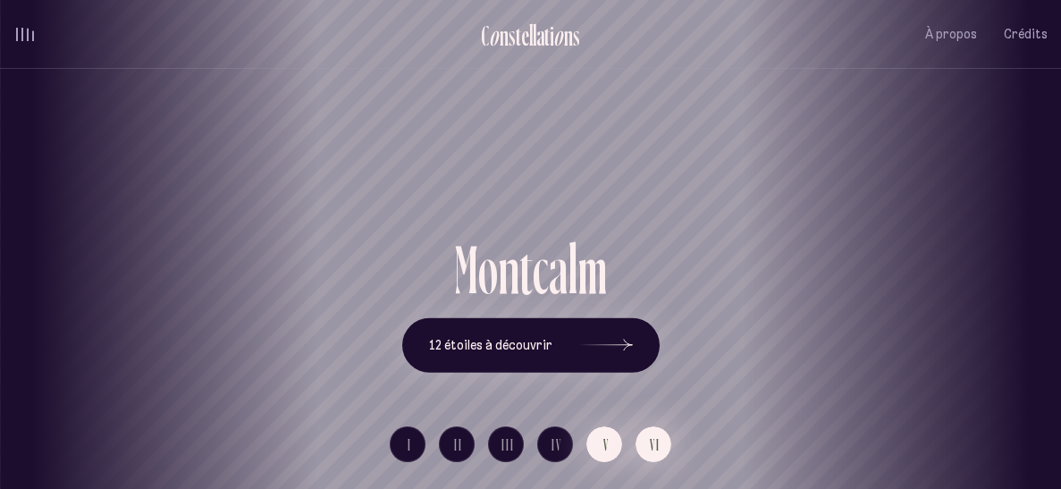
click at [652, 445] on span "VI" at bounding box center [655, 444] width 11 height 15
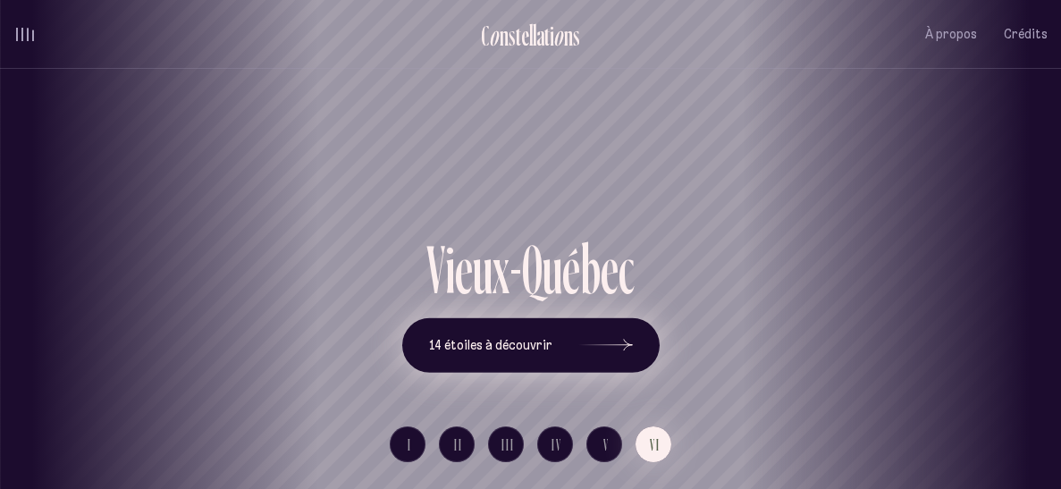
click at [574, 359] on button "14 étoiles à découvrir" at bounding box center [531, 344] width 258 height 55
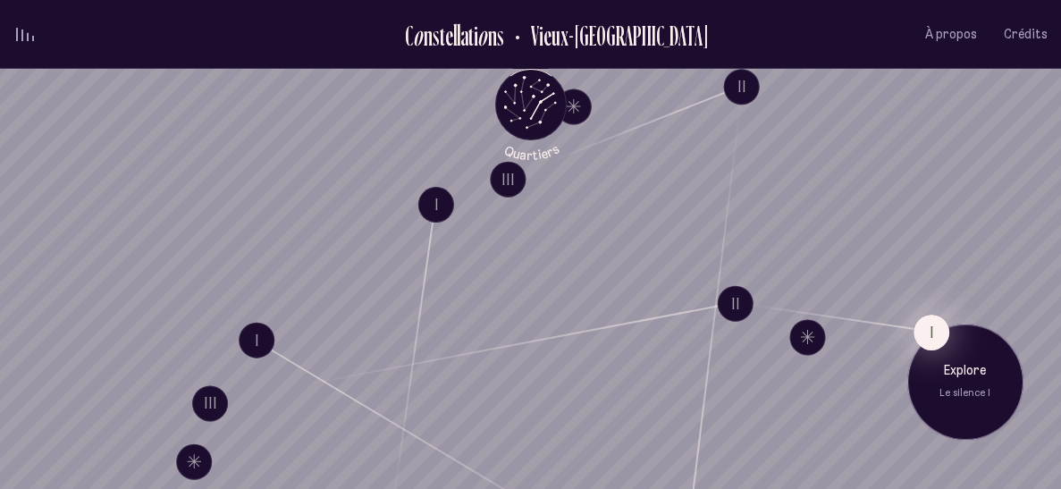
click at [925, 320] on button "I" at bounding box center [932, 332] width 36 height 36
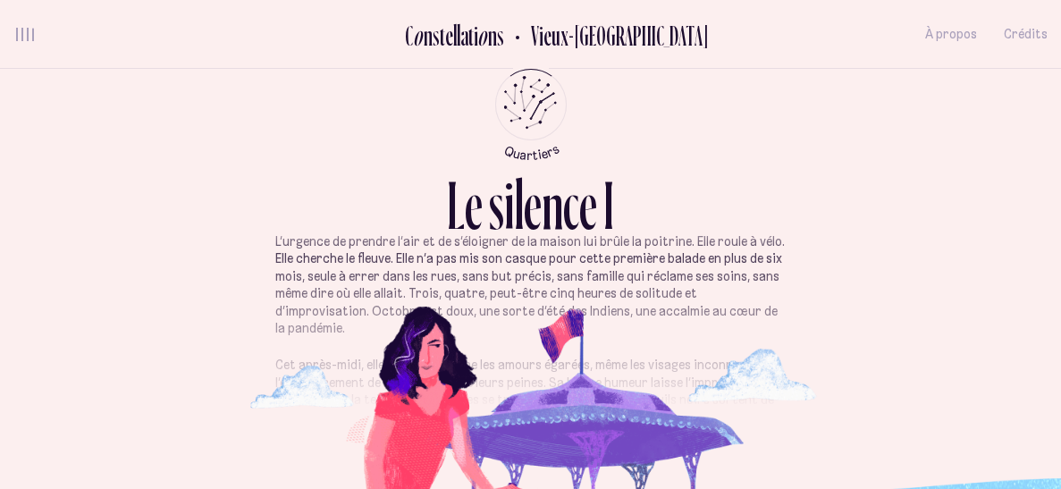
scroll to position [23, 0]
click at [761, 269] on p "L’urgence de prendre l’air et de s’éloigner de la maison lui brûle la poitrine.…" at bounding box center [530, 283] width 511 height 105
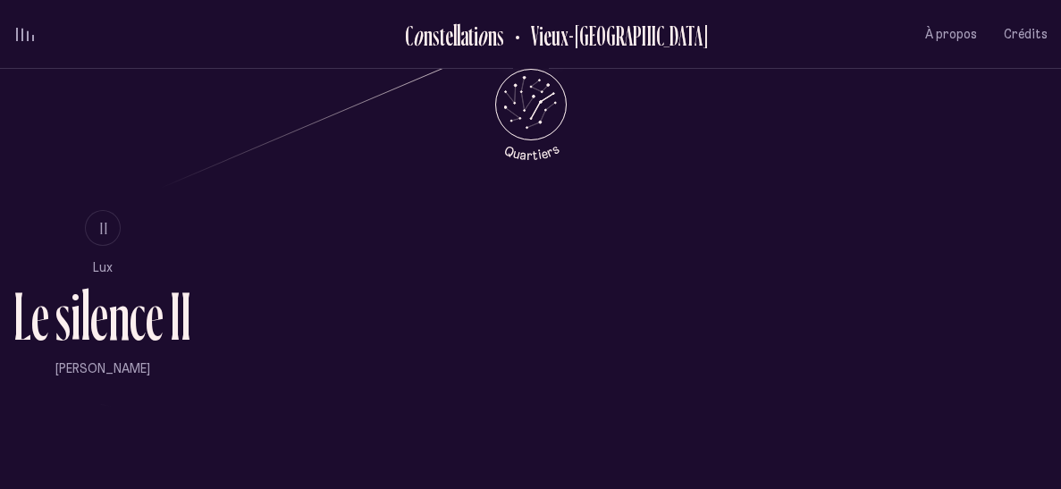
scroll to position [976, 0]
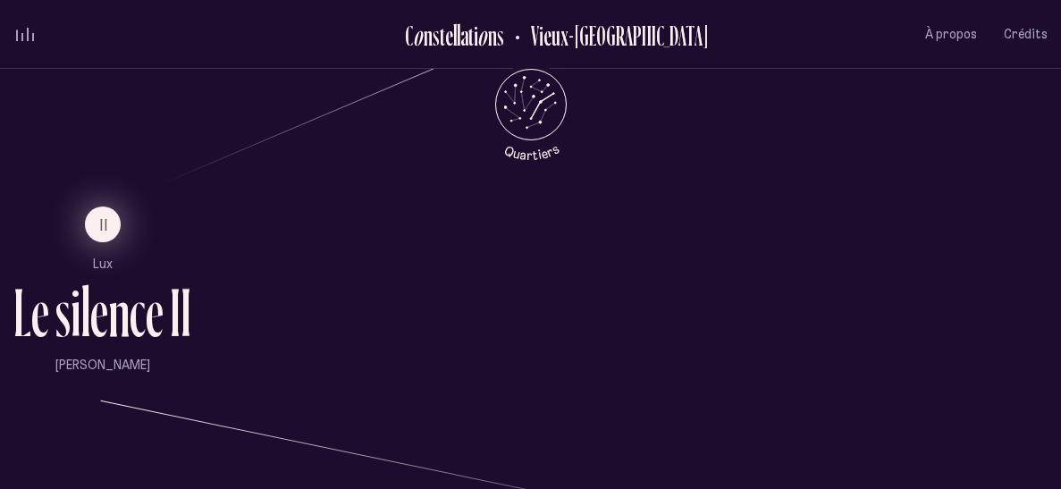
click at [94, 210] on button "II" at bounding box center [103, 225] width 36 height 36
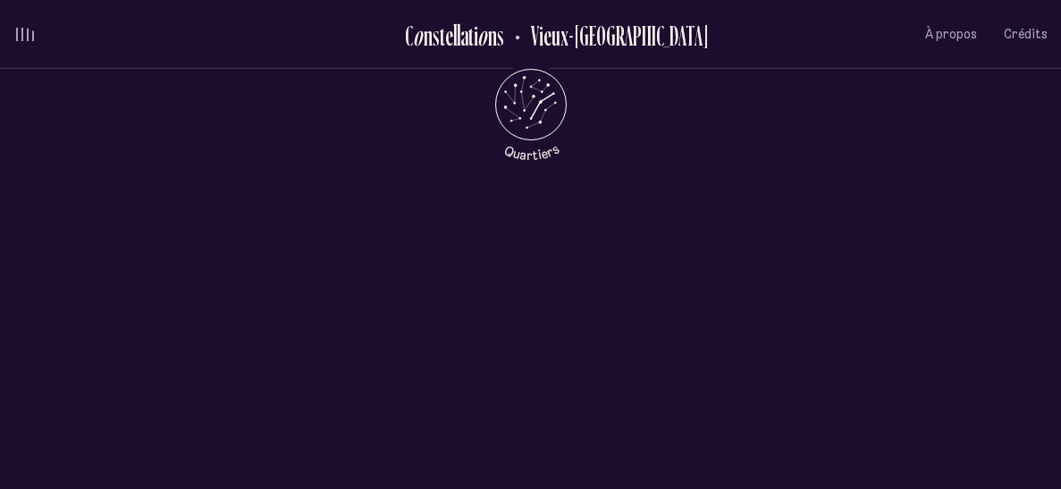
scroll to position [0, 0]
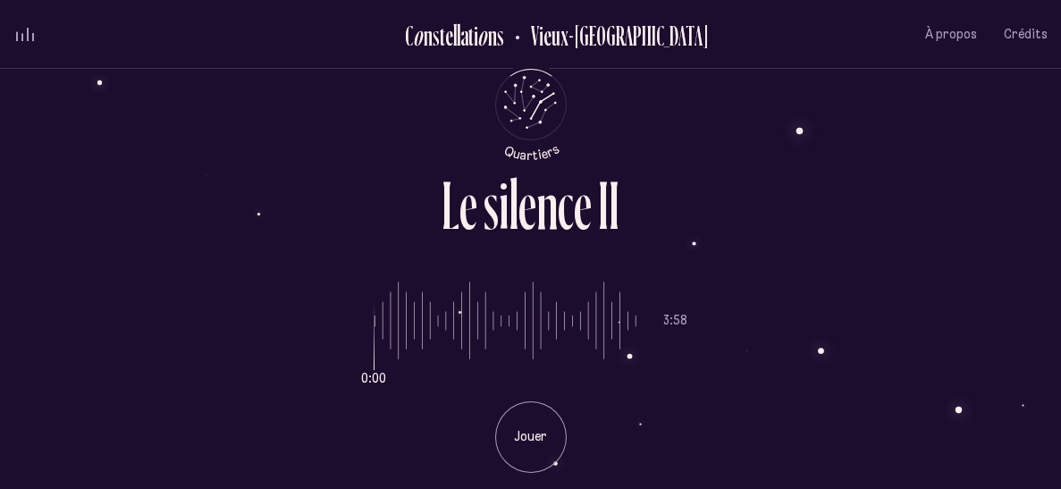
click at [556, 433] on div "Jouer" at bounding box center [531, 437] width 72 height 72
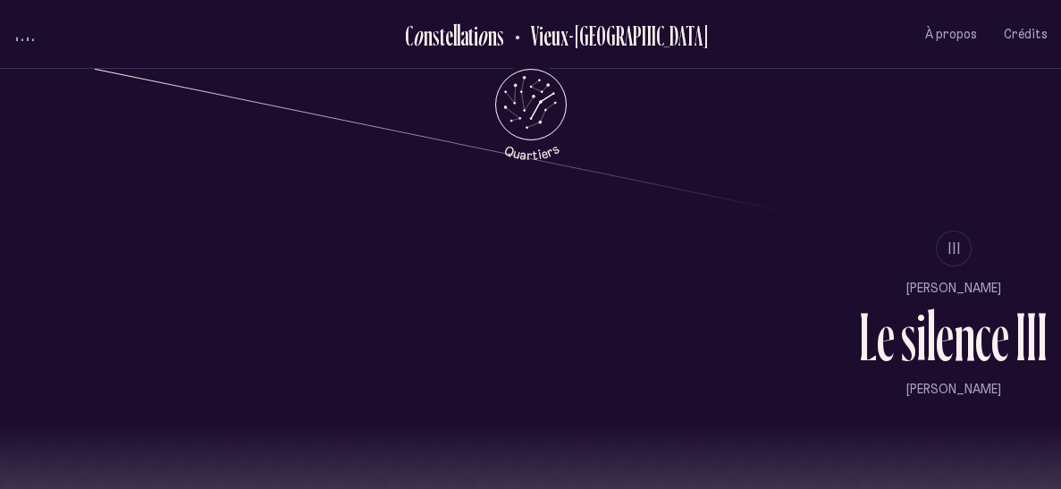
scroll to position [1270, 0]
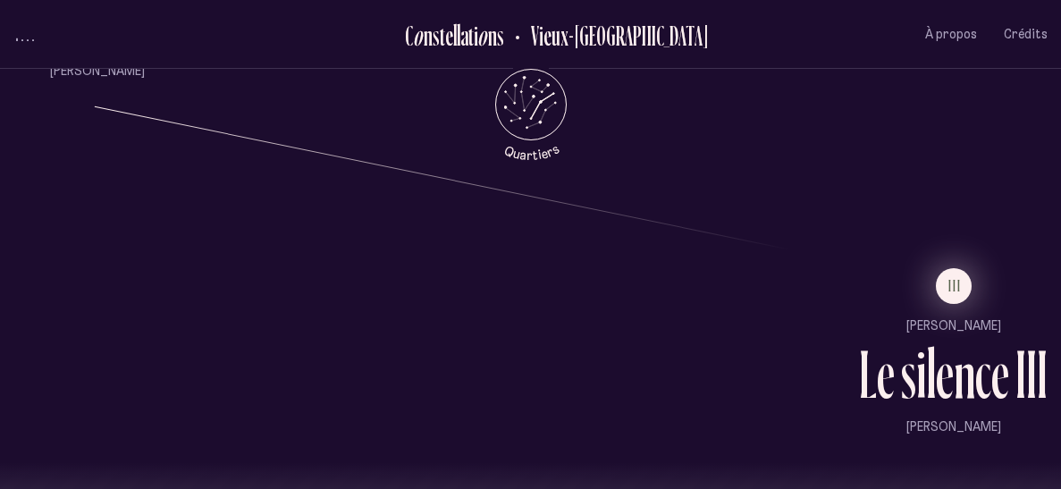
click at [962, 280] on span "III" at bounding box center [955, 285] width 13 height 15
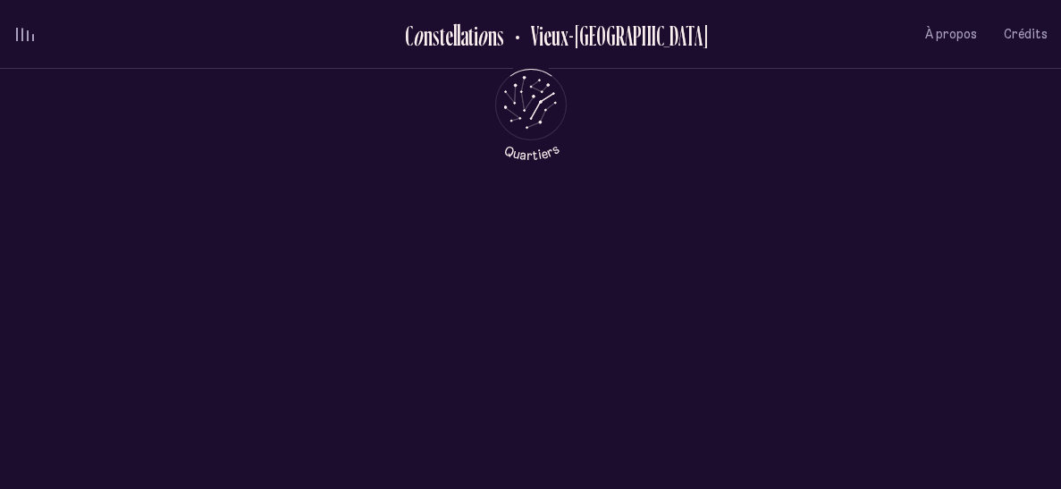
scroll to position [0, 0]
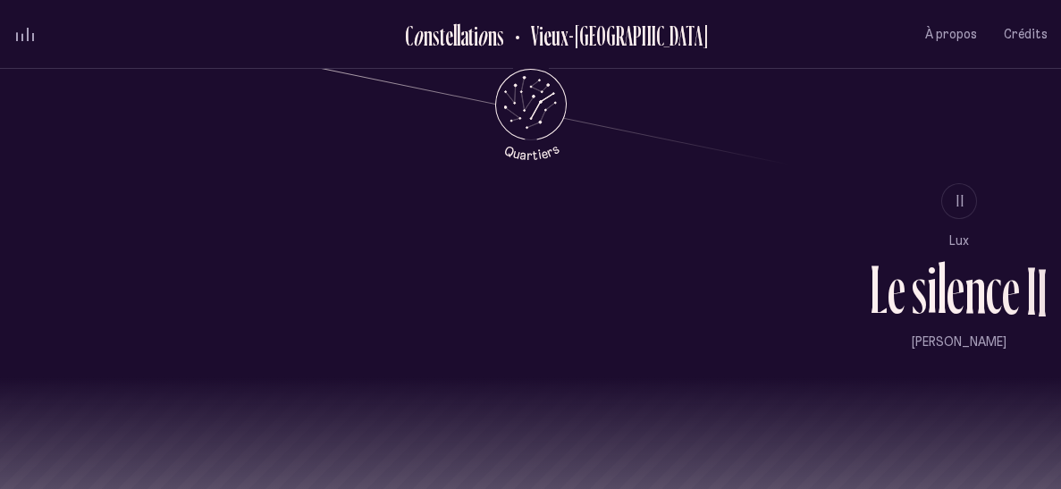
scroll to position [1487, 0]
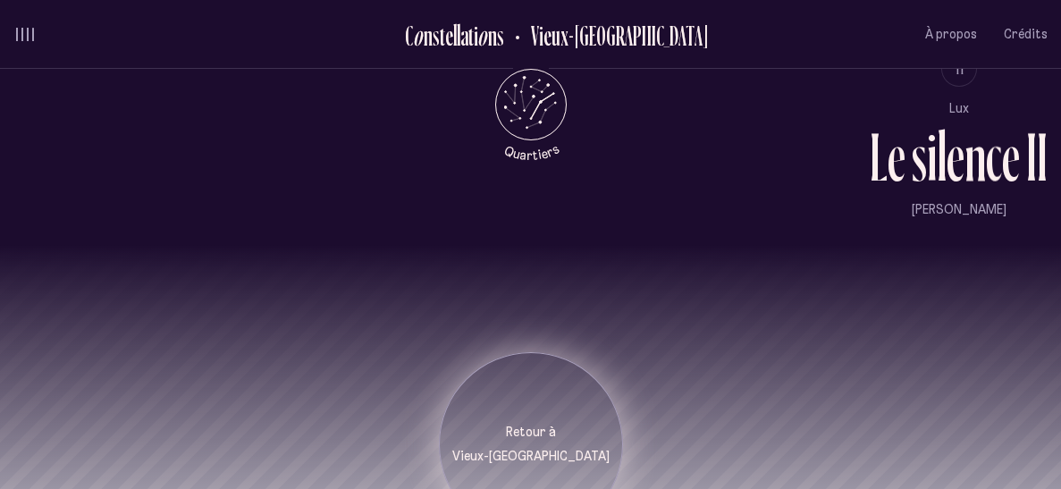
click at [531, 376] on div "Retour à [GEOGRAPHIC_DATA]" at bounding box center [531, 444] width 184 height 184
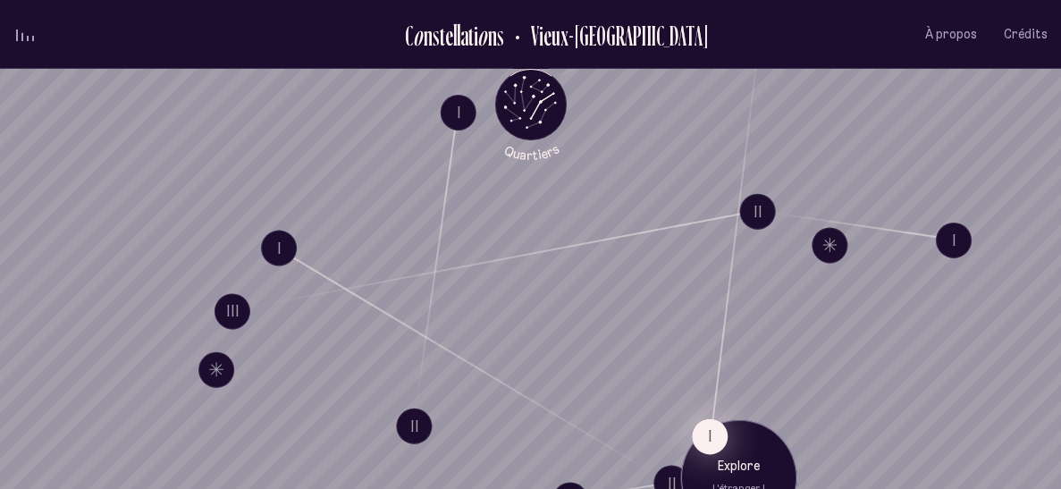
click at [712, 442] on button "I" at bounding box center [710, 436] width 36 height 36
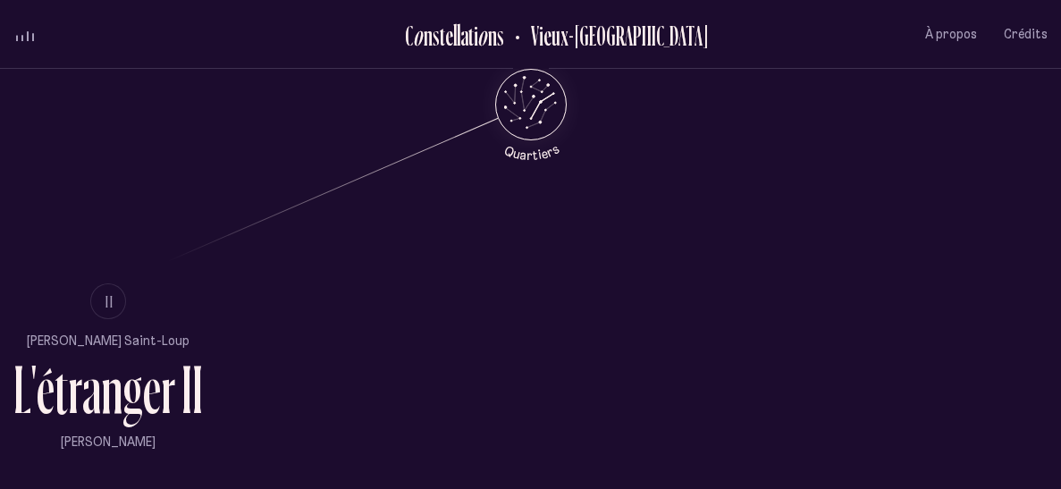
scroll to position [906, 0]
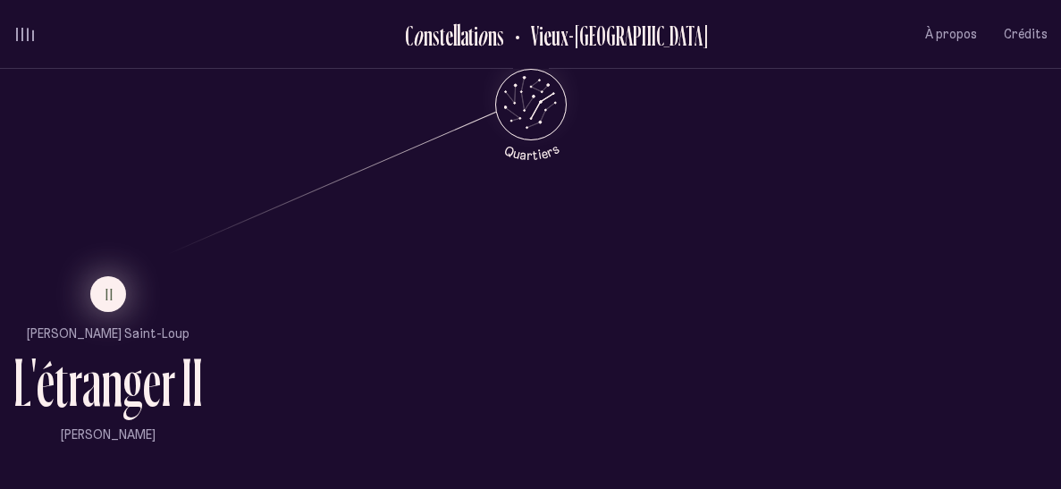
click at [107, 291] on span "II" at bounding box center [110, 294] width 9 height 15
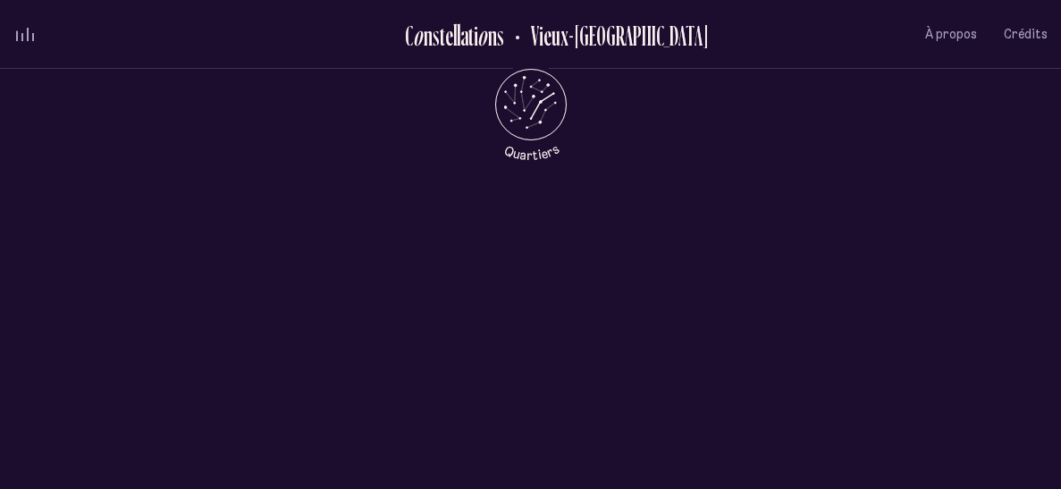
scroll to position [0, 0]
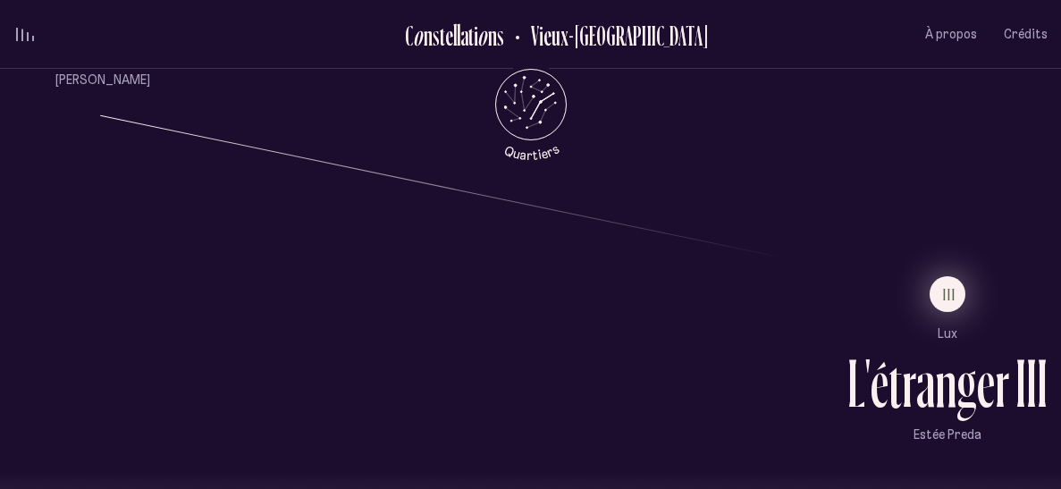
click at [951, 287] on span "III" at bounding box center [949, 294] width 13 height 15
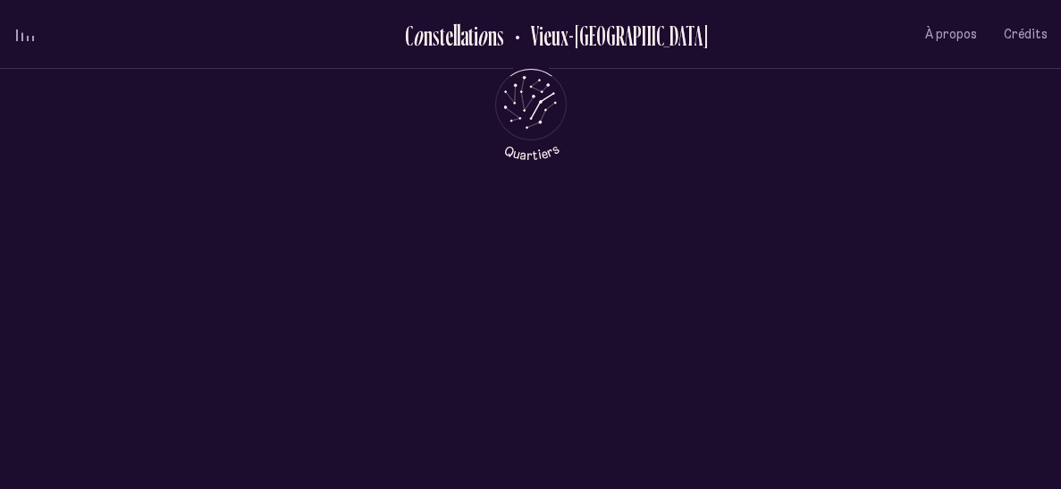
scroll to position [0, 0]
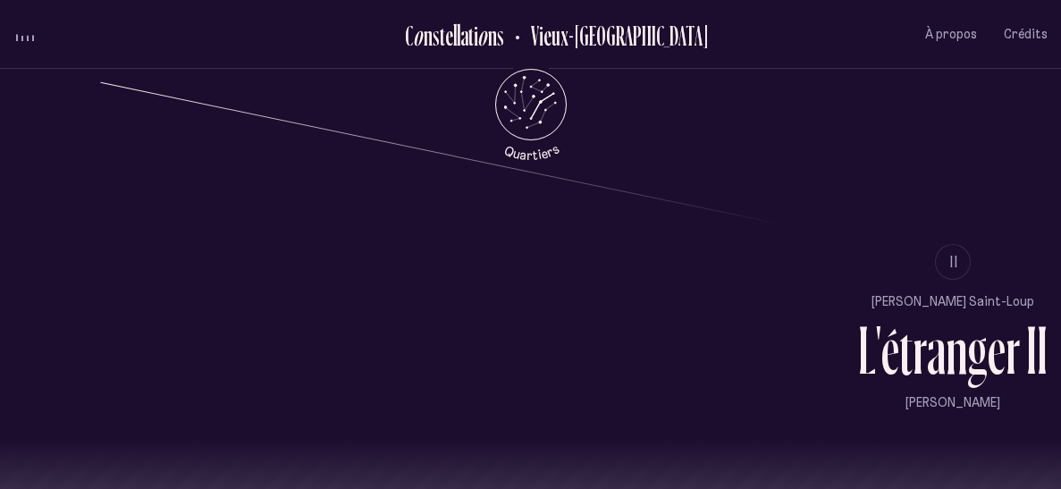
scroll to position [1487, 0]
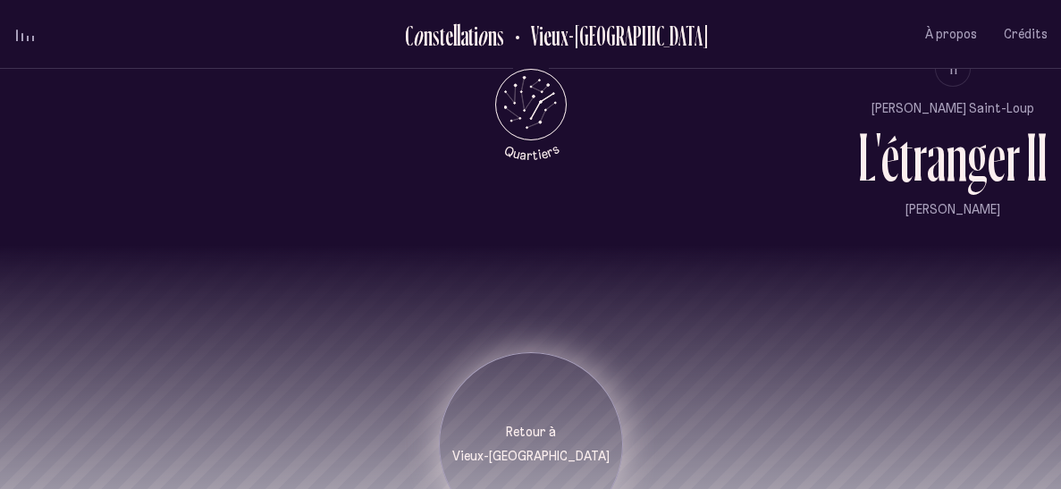
click at [503, 424] on p "Retour à" at bounding box center [530, 433] width 157 height 18
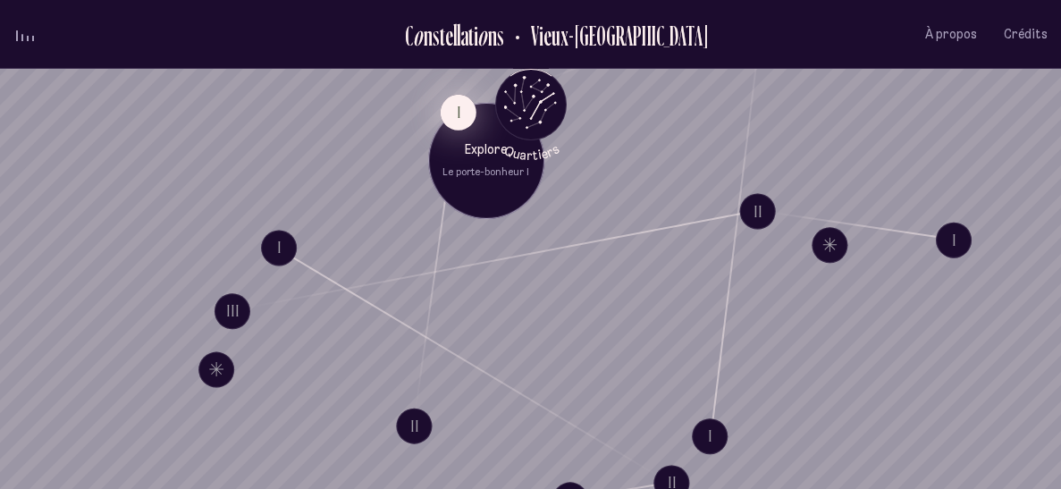
click at [463, 103] on button "I" at bounding box center [458, 112] width 36 height 36
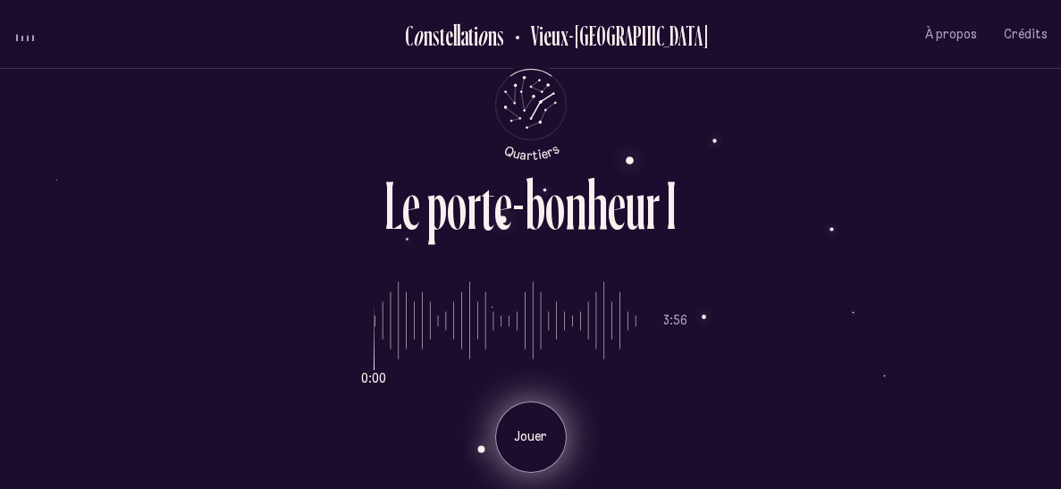
click at [536, 424] on div "Jouer" at bounding box center [531, 437] width 72 height 72
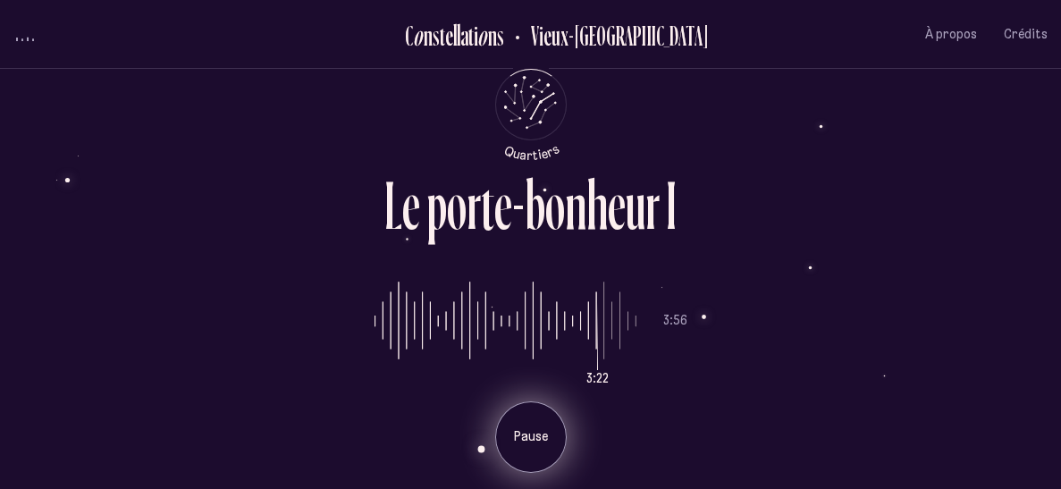
click at [527, 449] on div "Pause" at bounding box center [531, 437] width 72 height 72
